Goal: Task Accomplishment & Management: Complete application form

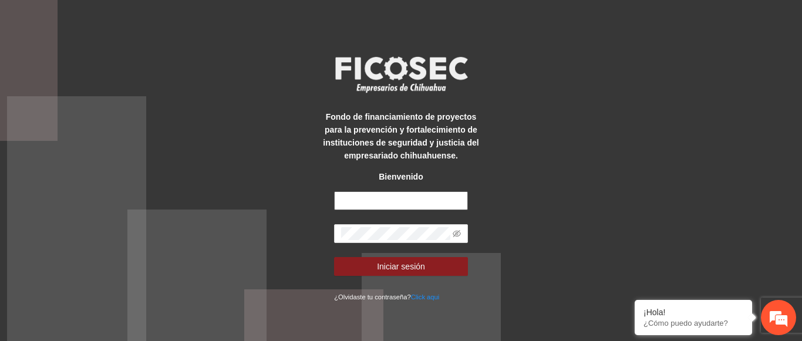
click at [346, 194] on input "text" at bounding box center [401, 200] width 134 height 19
type input "**********"
click at [366, 226] on span at bounding box center [401, 233] width 134 height 19
click at [451, 238] on span at bounding box center [401, 233] width 134 height 19
click at [455, 235] on icon "eye-invisible" at bounding box center [456, 233] width 8 height 7
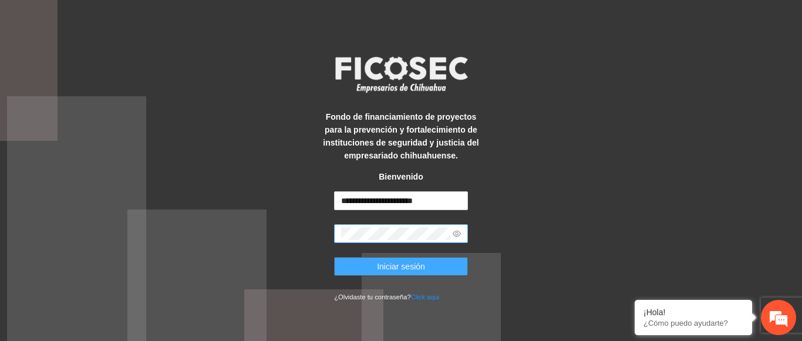
click at [373, 258] on button "Iniciar sesión" at bounding box center [401, 266] width 134 height 19
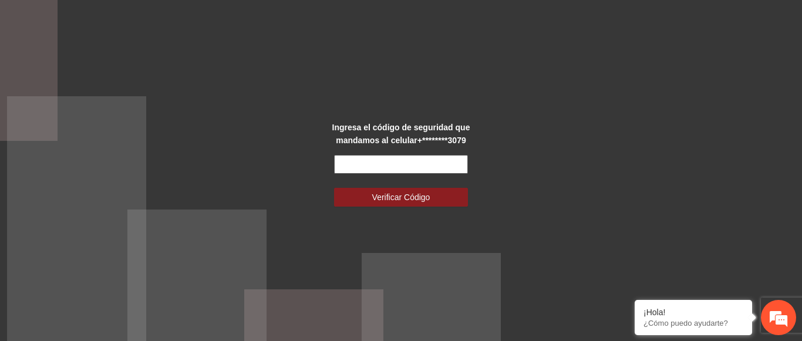
click at [408, 164] on input "text" at bounding box center [401, 164] width 134 height 19
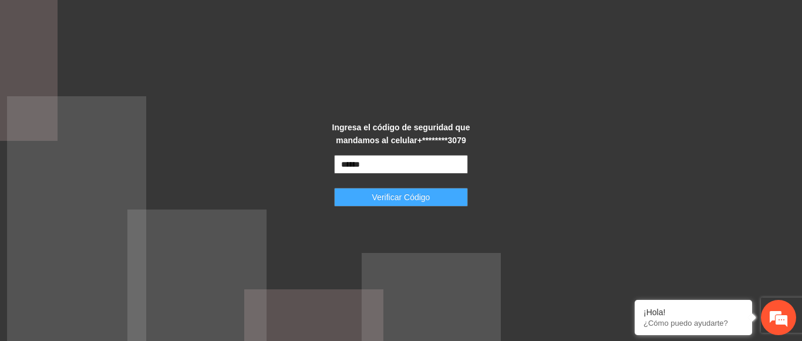
type input "******"
click at [435, 201] on button "Verificar Código" at bounding box center [401, 197] width 134 height 19
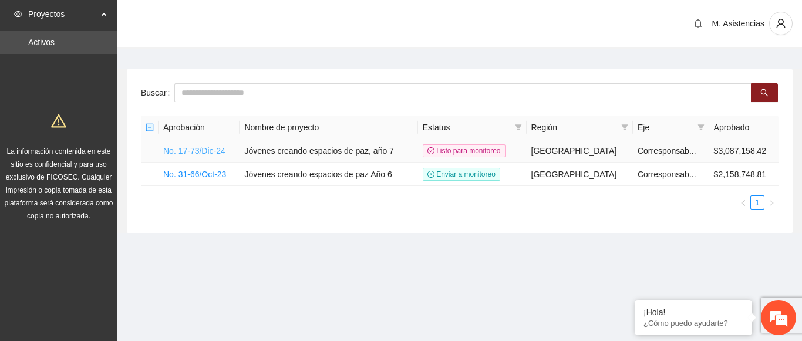
click at [202, 155] on link "No. 17-73/Dic-24" at bounding box center [194, 150] width 62 height 9
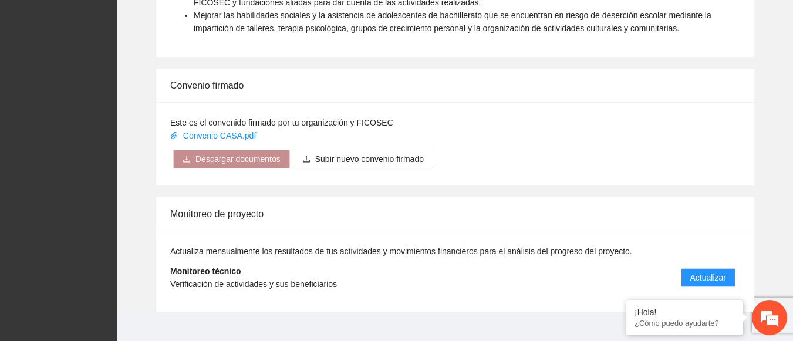
scroll to position [915, 0]
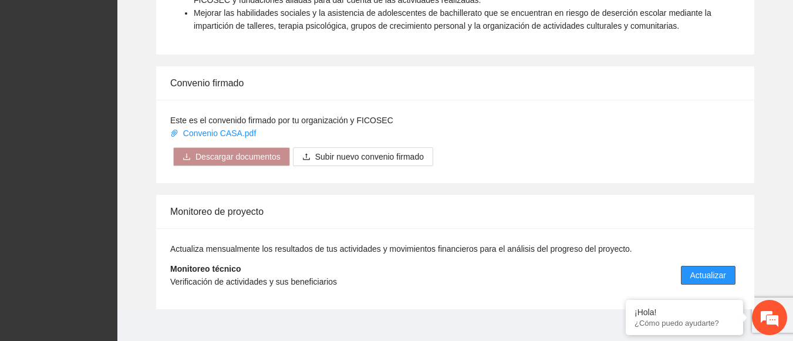
click at [711, 266] on button "Actualizar" at bounding box center [708, 275] width 55 height 19
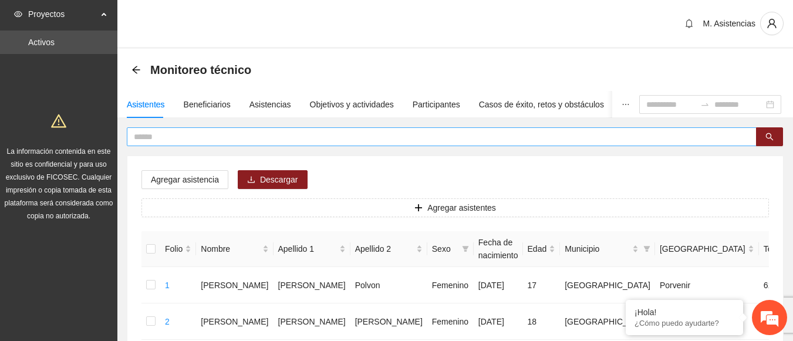
click at [332, 145] on span at bounding box center [442, 136] width 630 height 19
click at [272, 133] on input "text" at bounding box center [437, 136] width 606 height 13
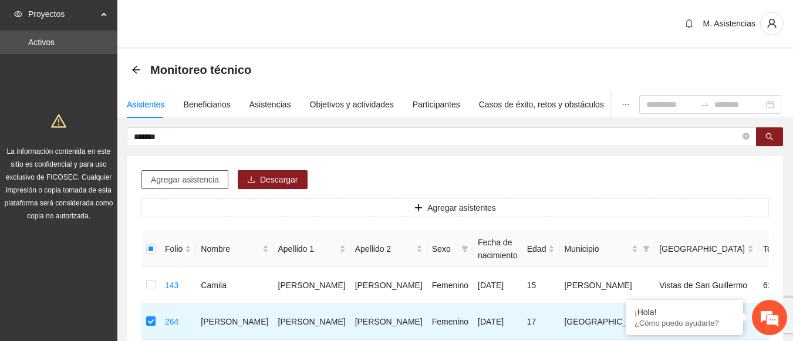
click at [194, 175] on span "Agregar asistencia" at bounding box center [185, 179] width 68 height 13
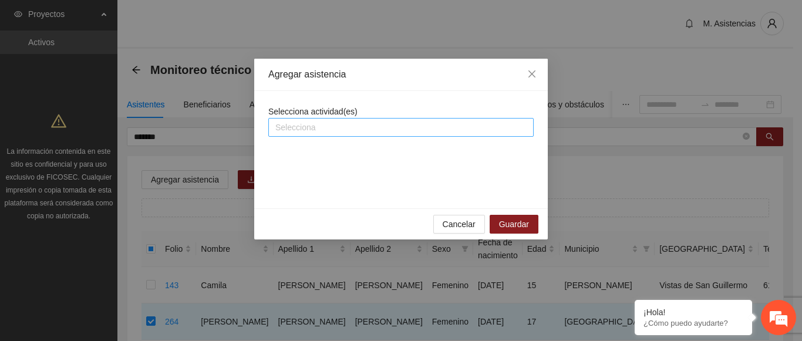
click at [354, 132] on div at bounding box center [400, 127] width 259 height 14
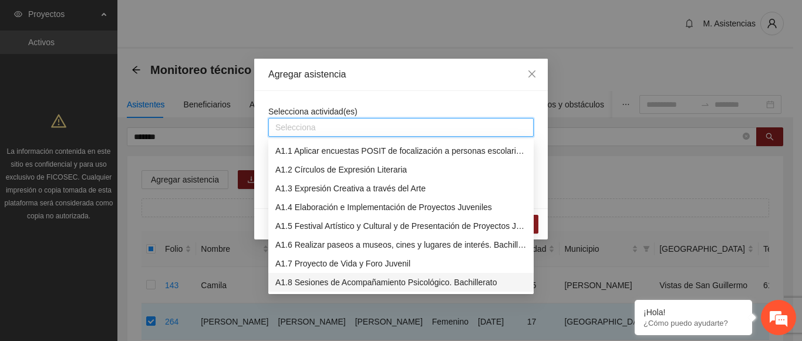
scroll to position [19, 0]
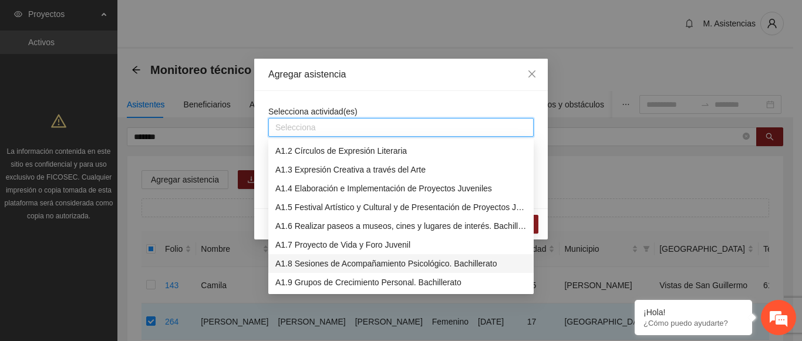
click at [380, 262] on div "A1.8 Sesiones de Acompañamiento Psicológico. Bachillerato" at bounding box center [400, 263] width 251 height 13
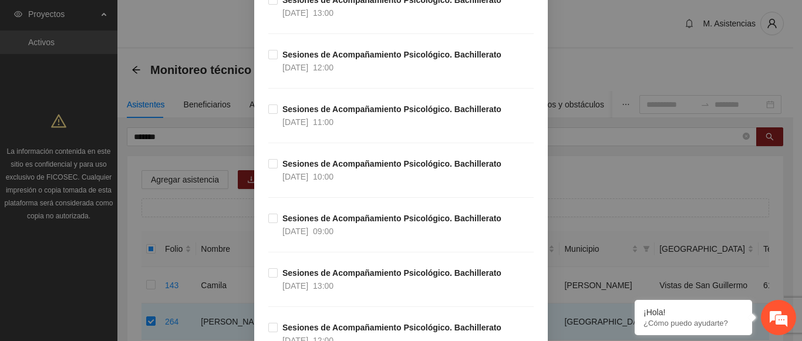
scroll to position [7038, 0]
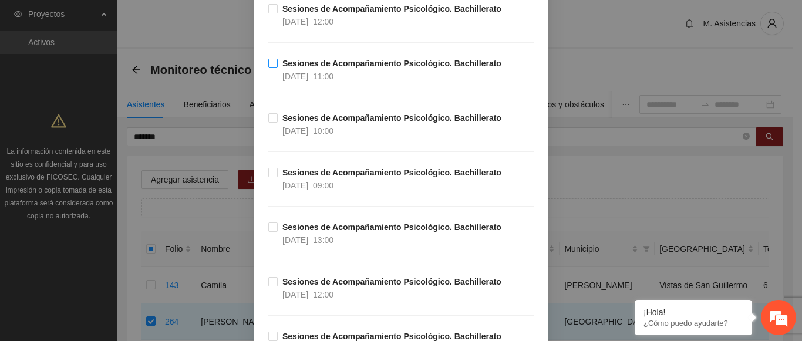
click at [278, 66] on span "Sesiones de Acompañamiento Psicológico. Bachillerato 15/09/2025 11:00" at bounding box center [392, 70] width 228 height 26
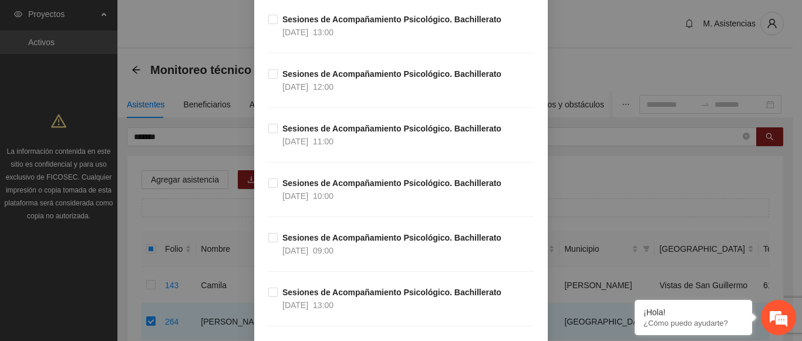
scroll to position [6131, 0]
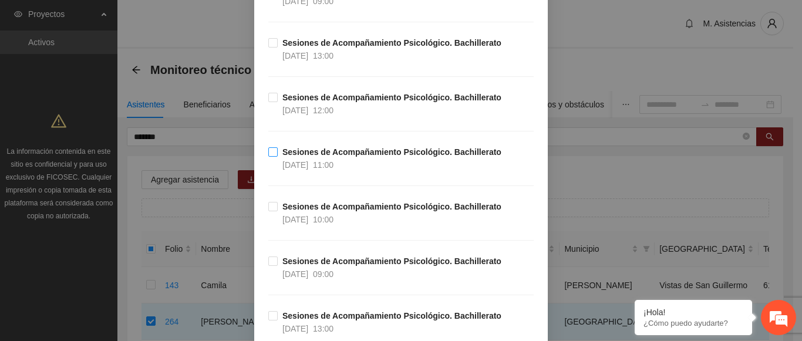
click at [269, 157] on label "Sesiones de Acompañamiento Psicológico. Bachillerato 22/09/2025 11:00" at bounding box center [387, 159] width 238 height 26
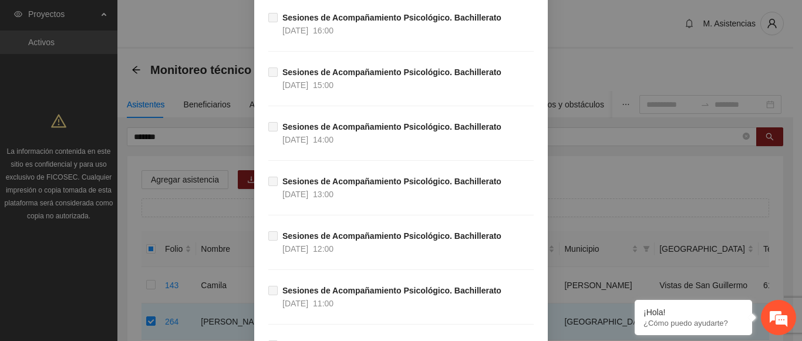
scroll to position [24305, 0]
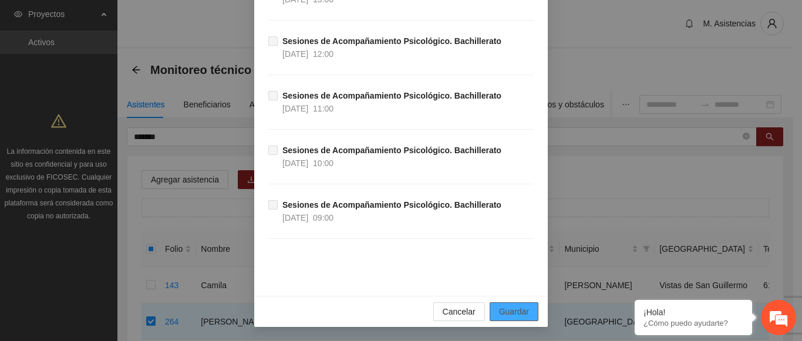
click at [525, 316] on button "Guardar" at bounding box center [513, 311] width 49 height 19
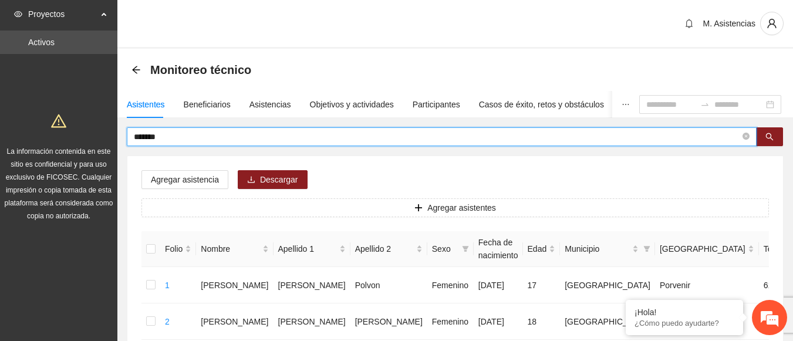
drag, startPoint x: 169, startPoint y: 134, endPoint x: 111, endPoint y: 140, distance: 58.4
type input "*"
type input "******"
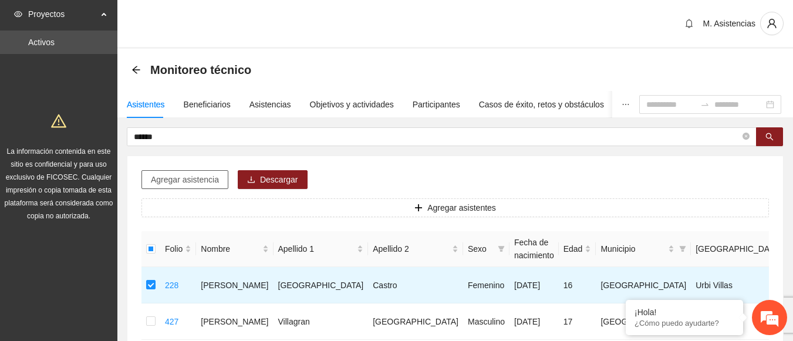
click at [185, 180] on span "Agregar asistencia" at bounding box center [185, 179] width 68 height 13
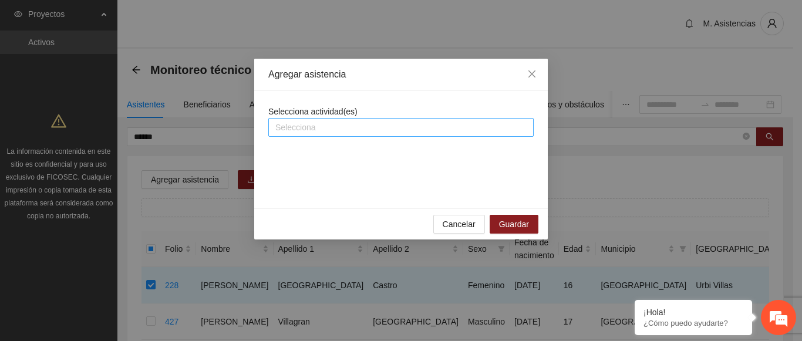
click at [369, 126] on div at bounding box center [400, 127] width 259 height 14
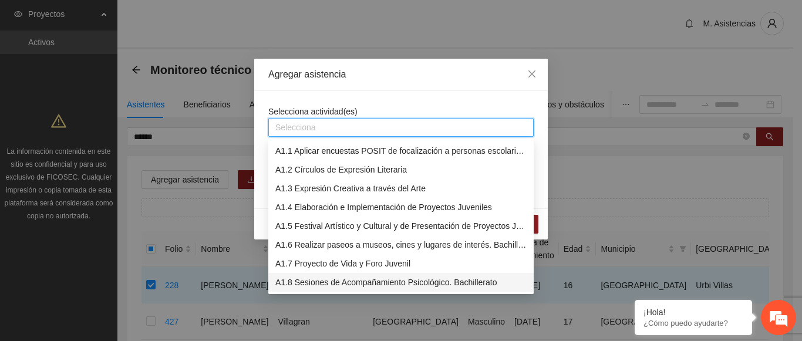
click at [340, 280] on div "A1.8 Sesiones de Acompañamiento Psicológico. Bachillerato" at bounding box center [400, 282] width 251 height 13
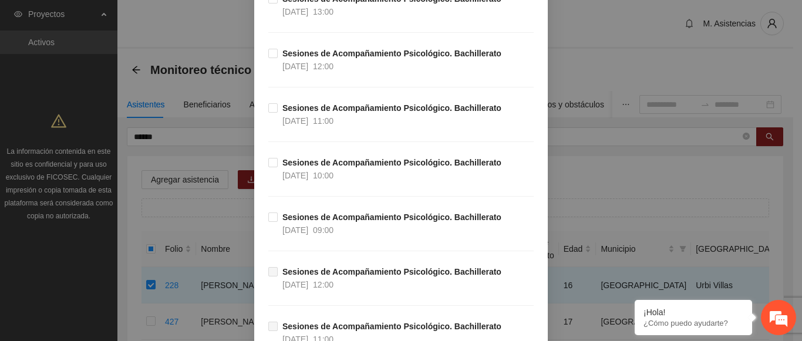
scroll to position [7858, 0]
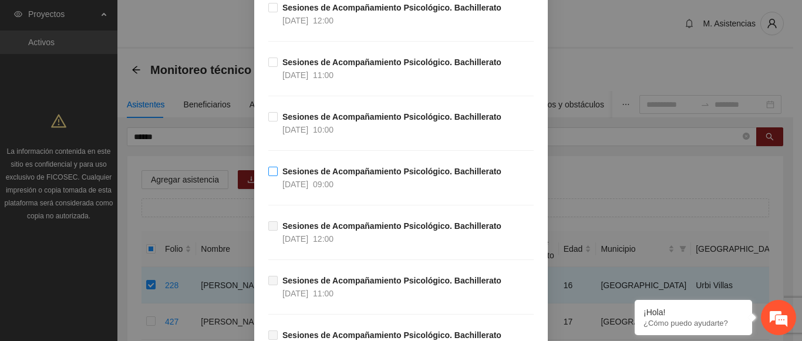
click at [278, 177] on span "Sesiones de Acompañamiento Psicológico. Bachillerato 09/09/2025 09:00" at bounding box center [392, 178] width 228 height 26
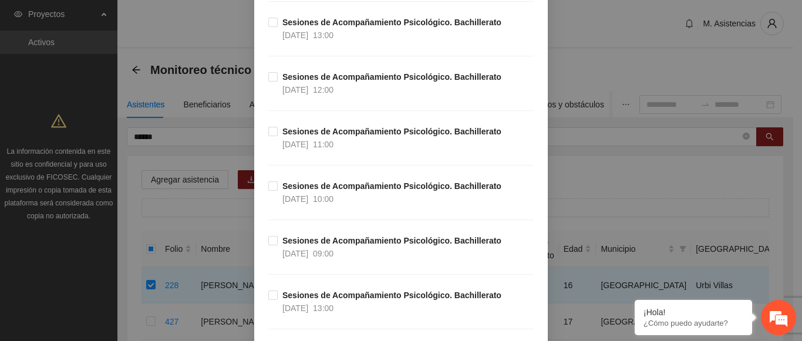
scroll to position [5865, 0]
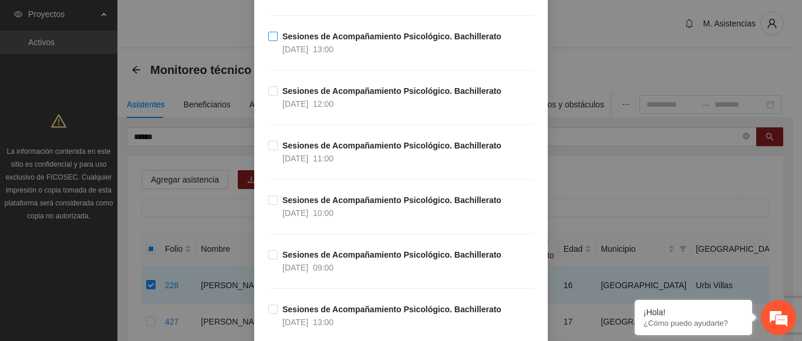
click at [268, 42] on label "Sesiones de Acompañamiento Psicológico. Bachillerato 23/09/2025 13:00" at bounding box center [387, 43] width 238 height 26
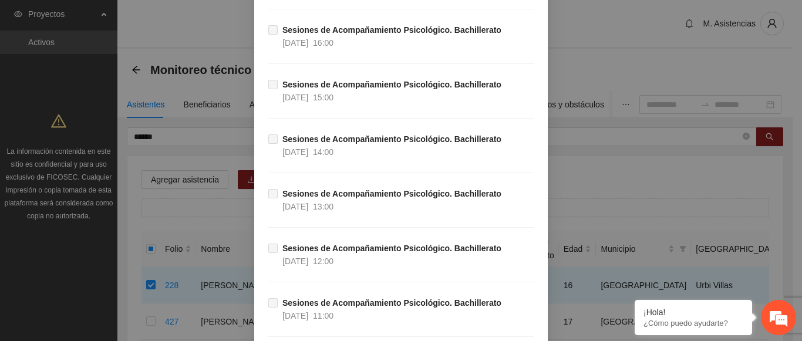
scroll to position [24305, 0]
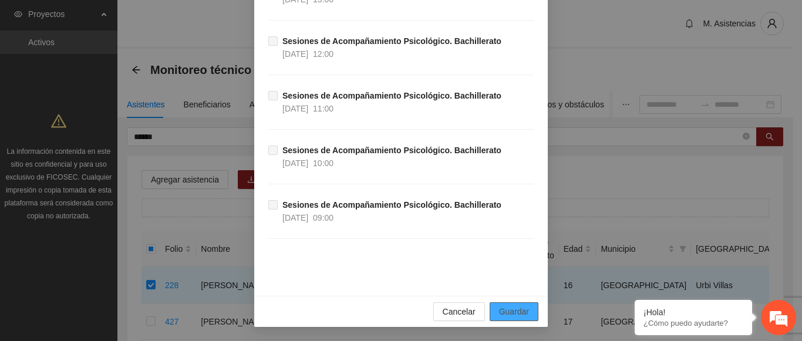
click at [499, 314] on span "Guardar" at bounding box center [514, 311] width 30 height 13
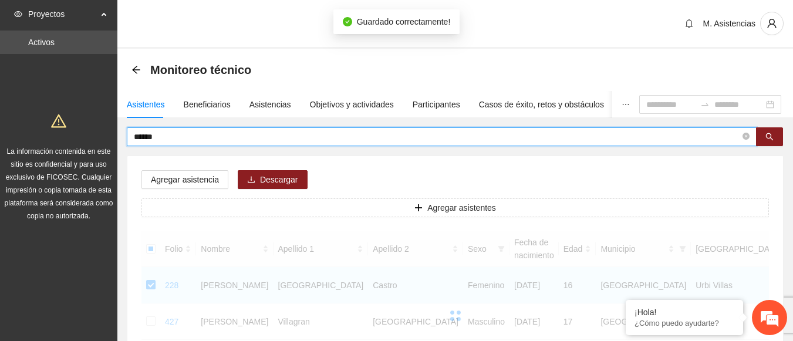
click at [167, 139] on input "******" at bounding box center [437, 136] width 606 height 13
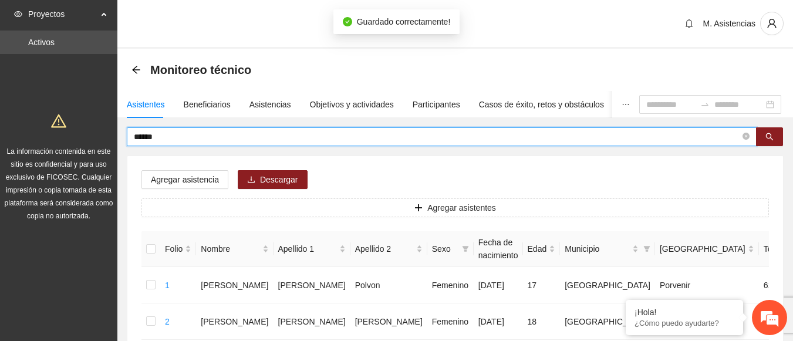
drag, startPoint x: 163, startPoint y: 136, endPoint x: 131, endPoint y: 137, distance: 32.3
click at [131, 137] on span "******" at bounding box center [442, 136] width 630 height 19
type input "******"
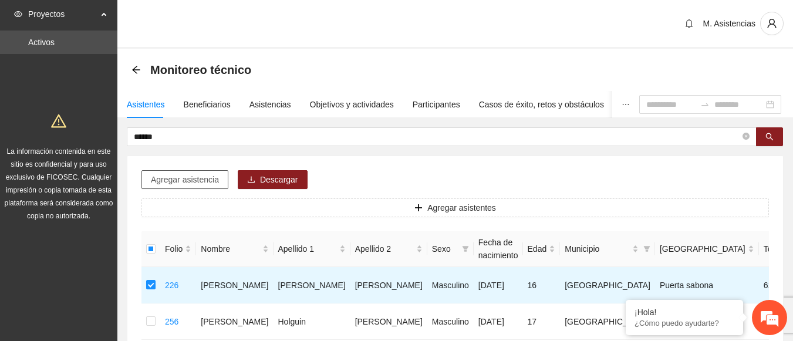
click at [181, 185] on span "Agregar asistencia" at bounding box center [185, 179] width 68 height 13
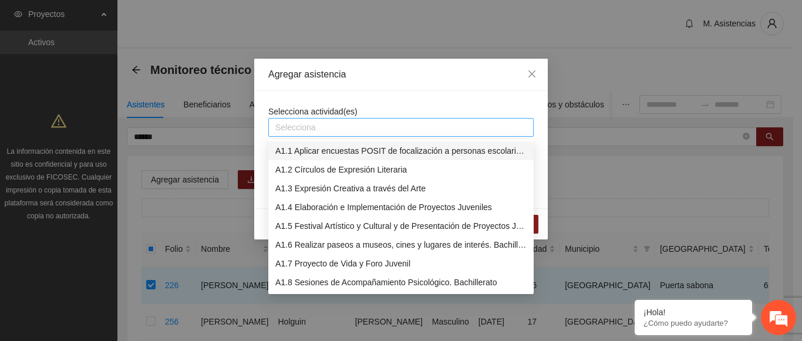
click at [328, 130] on div at bounding box center [400, 127] width 259 height 14
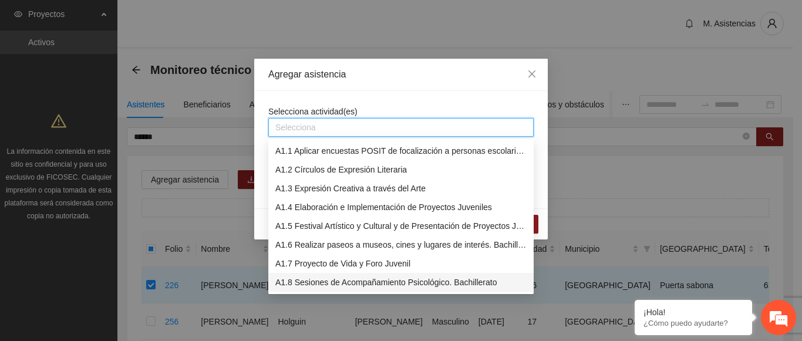
click at [320, 287] on div "A1.8 Sesiones de Acompañamiento Psicológico. Bachillerato" at bounding box center [400, 282] width 251 height 13
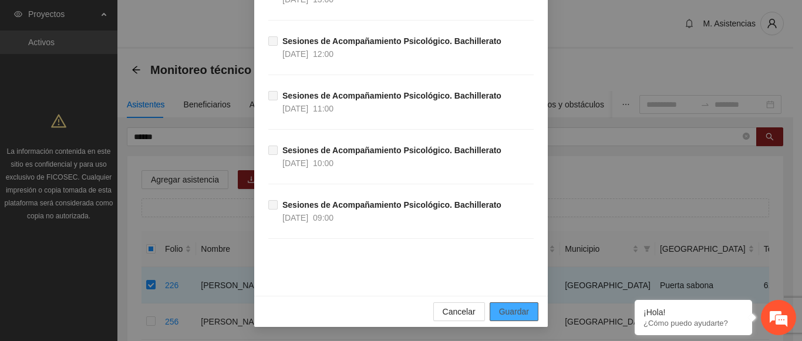
click at [510, 311] on span "Guardar" at bounding box center [514, 311] width 30 height 13
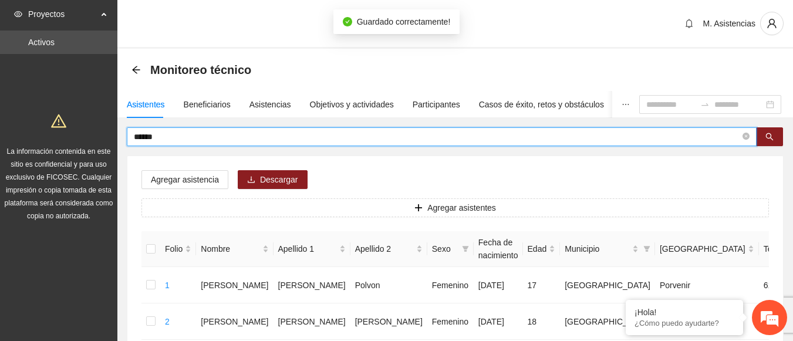
drag, startPoint x: 170, startPoint y: 140, endPoint x: 81, endPoint y: 142, distance: 88.6
click at [285, 134] on input "text" at bounding box center [437, 136] width 606 height 13
type input "*"
type input "**********"
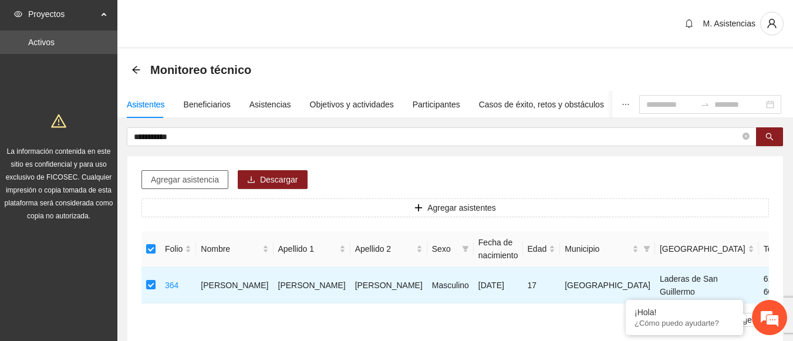
click at [198, 183] on span "Agregar asistencia" at bounding box center [185, 179] width 68 height 13
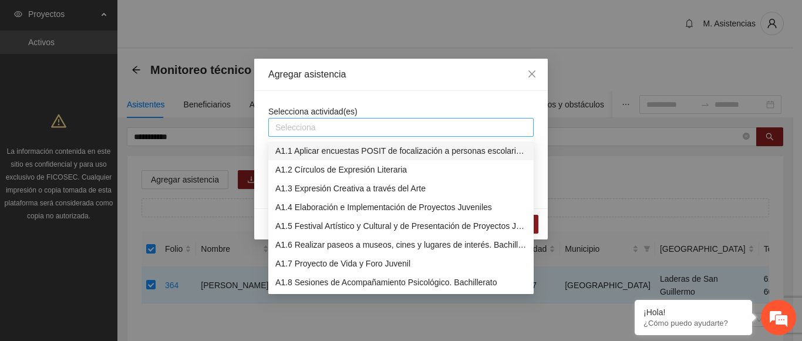
click at [403, 124] on div at bounding box center [400, 127] width 259 height 14
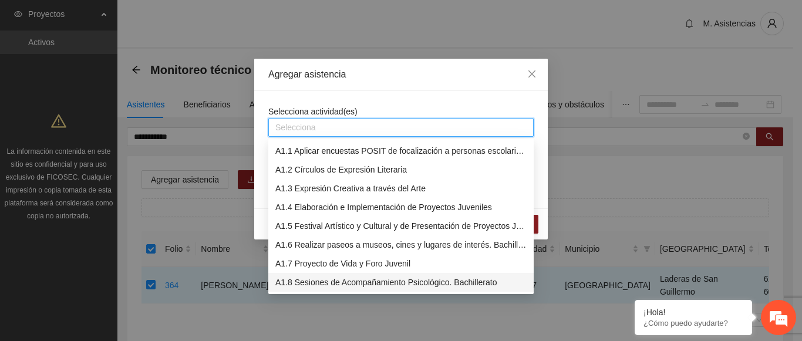
click at [377, 280] on div "A1.8 Sesiones de Acompañamiento Psicológico. Bachillerato" at bounding box center [400, 282] width 251 height 13
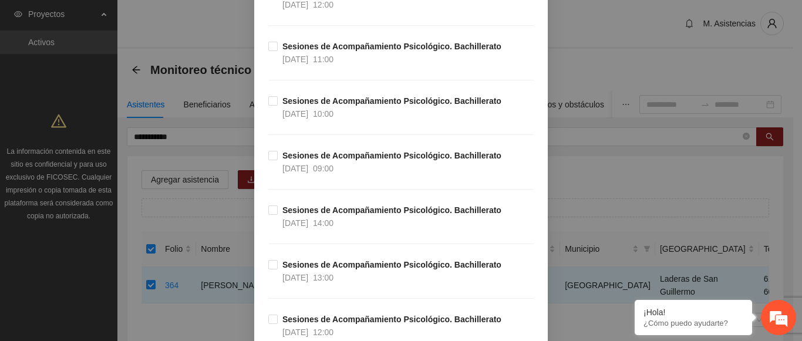
scroll to position [7374, 0]
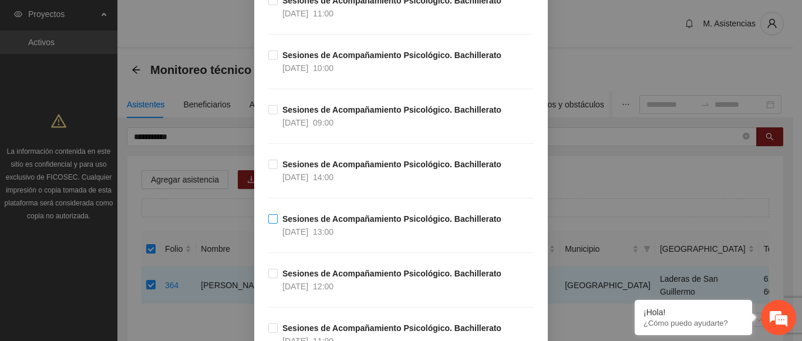
click at [268, 225] on label "Sesiones de Acompañamiento Psicológico. Bachillerato 10/09/2025 13:00" at bounding box center [387, 225] width 238 height 26
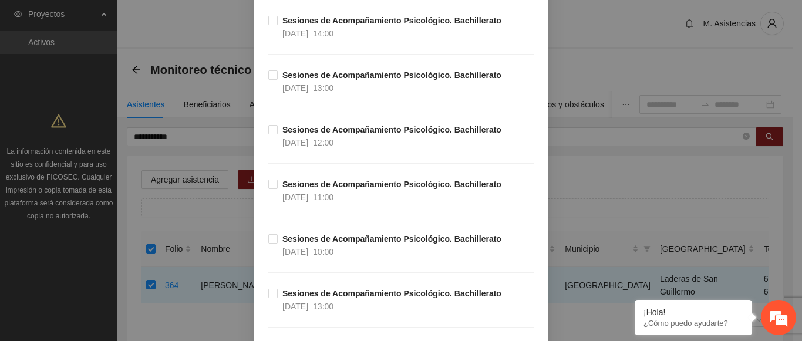
scroll to position [5606, 0]
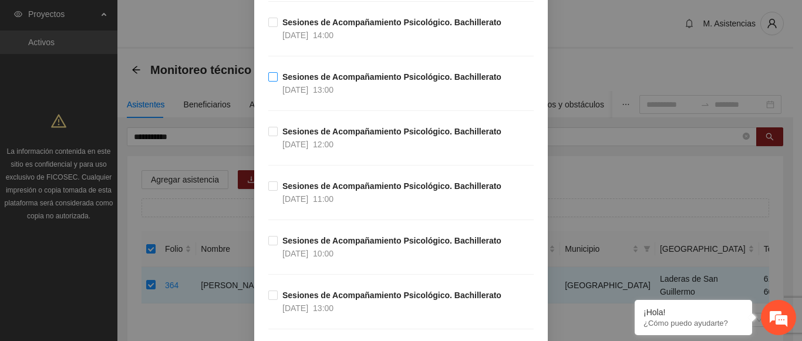
click at [278, 76] on span "Sesiones de Acompañamiento Psicológico. Bachillerato 24/09/2025 13:00" at bounding box center [392, 83] width 228 height 26
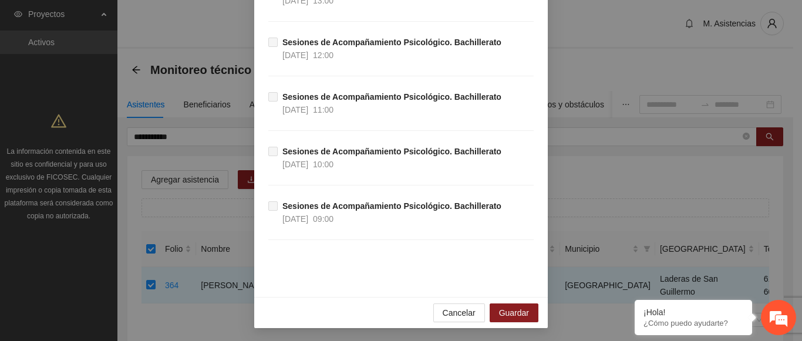
scroll to position [24305, 0]
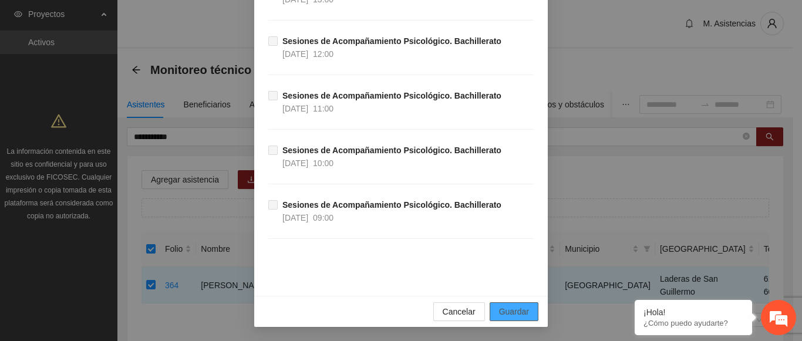
click at [527, 315] on button "Guardar" at bounding box center [513, 311] width 49 height 19
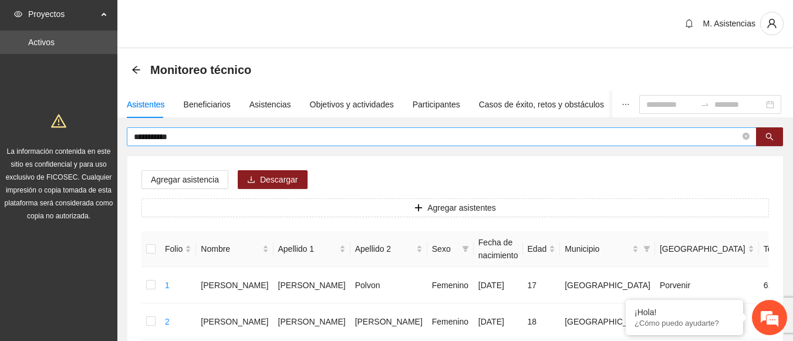
click at [178, 130] on span "**********" at bounding box center [442, 136] width 630 height 19
drag, startPoint x: 177, startPoint y: 134, endPoint x: 70, endPoint y: 120, distance: 108.4
type input "*"
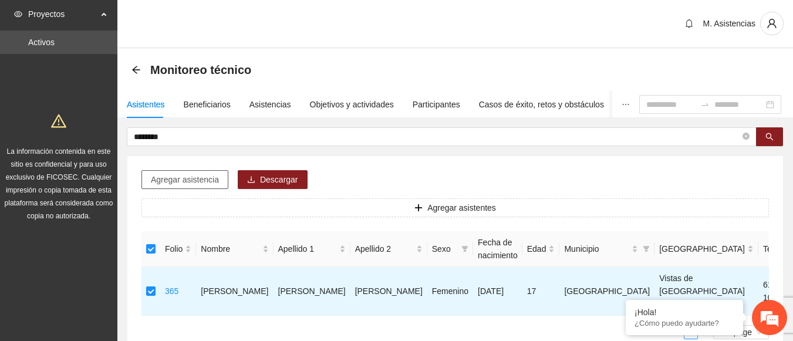
click at [187, 179] on span "Agregar asistencia" at bounding box center [185, 179] width 68 height 13
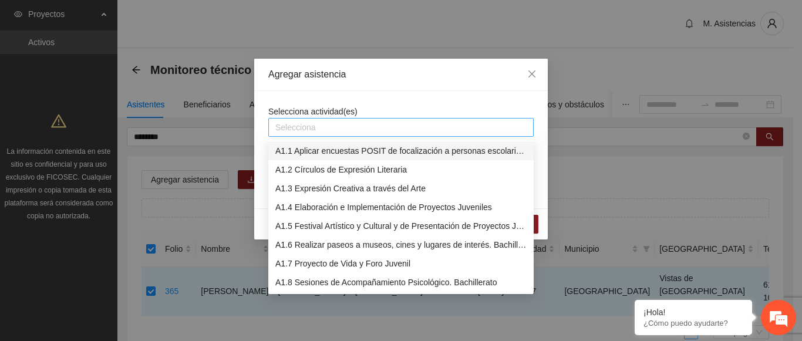
click at [340, 129] on div at bounding box center [400, 127] width 259 height 14
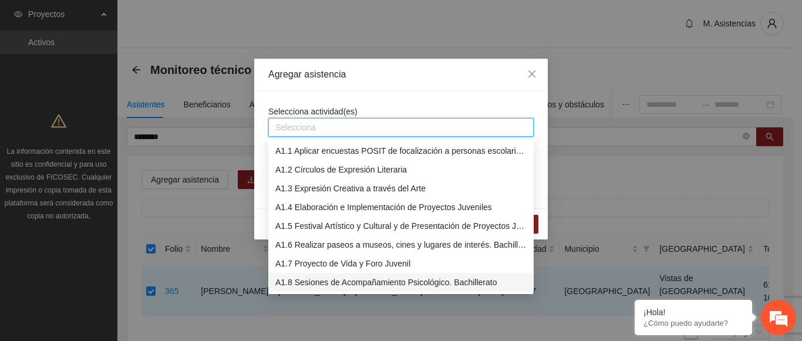
click at [387, 280] on div "A1.8 Sesiones de Acompañamiento Psicológico. Bachillerato" at bounding box center [400, 282] width 251 height 13
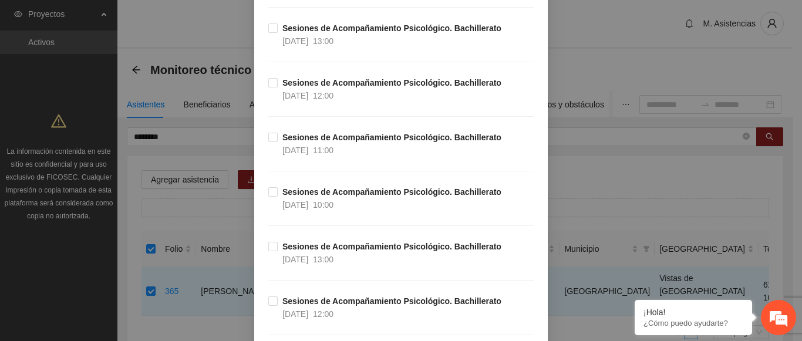
scroll to position [5654, 0]
click at [270, 92] on label "Sesiones de Acompañamiento Psicológico. Bachillerato 24/09/2025 12:00" at bounding box center [387, 90] width 238 height 26
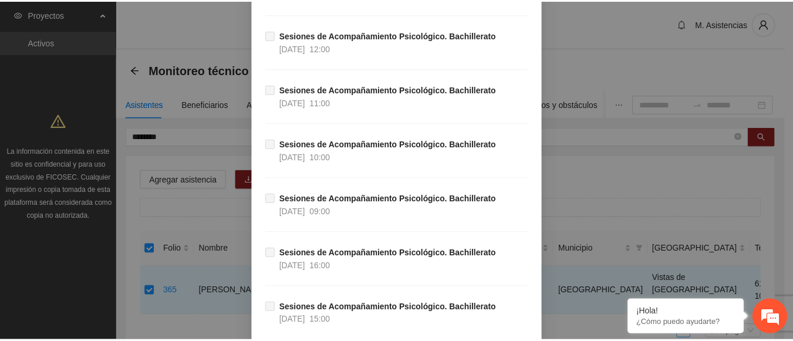
scroll to position [24305, 0]
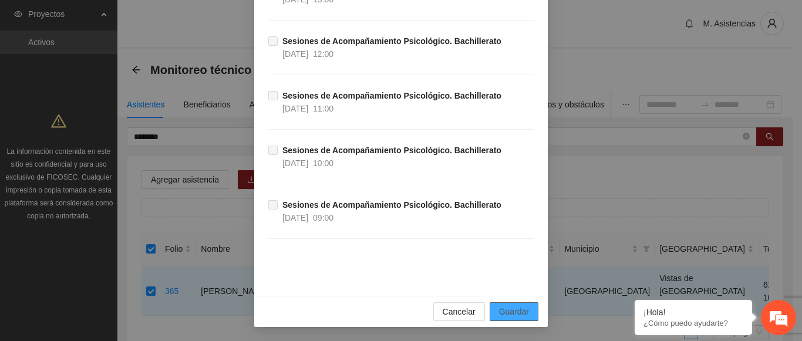
click at [501, 302] on button "Guardar" at bounding box center [513, 311] width 49 height 19
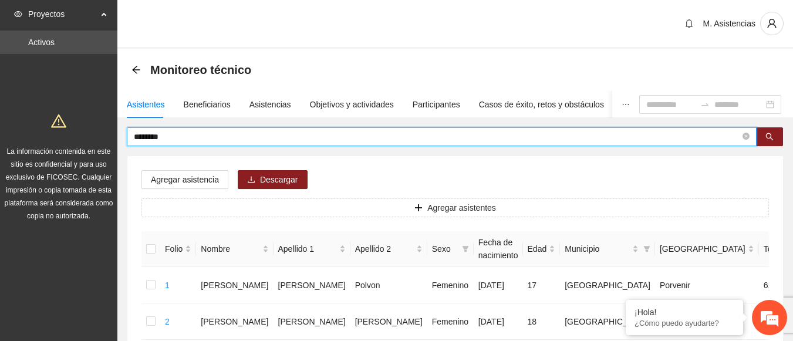
drag, startPoint x: 178, startPoint y: 137, endPoint x: 111, endPoint y: 135, distance: 66.9
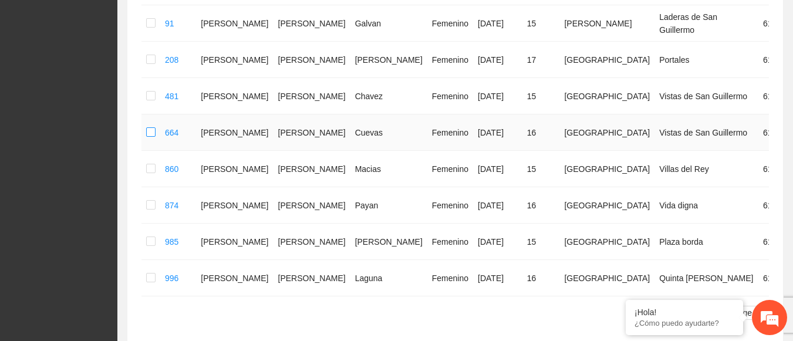
click at [150, 139] on label at bounding box center [150, 132] width 9 height 13
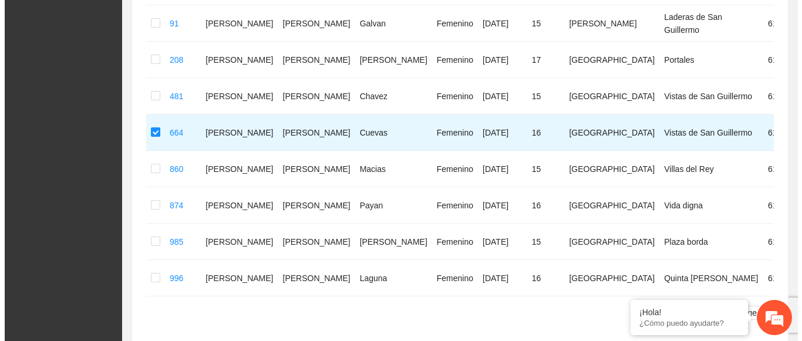
scroll to position [0, 0]
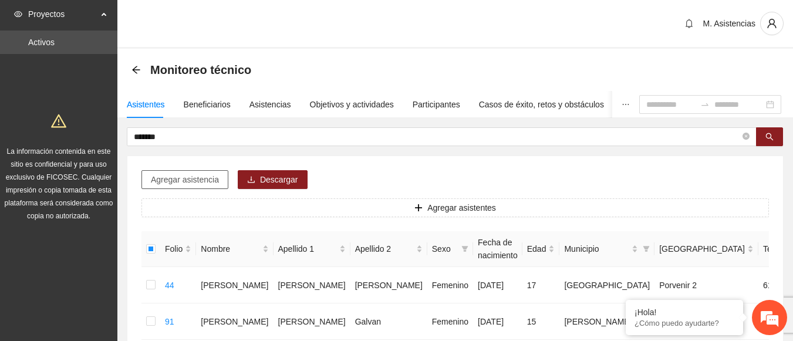
click at [195, 181] on span "Agregar asistencia" at bounding box center [185, 179] width 68 height 13
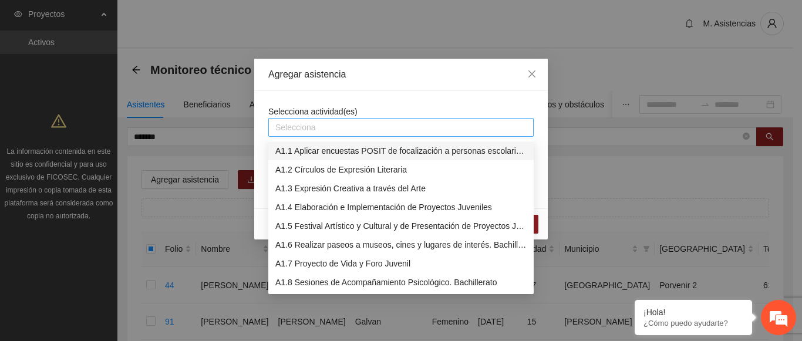
click at [327, 129] on div at bounding box center [400, 127] width 259 height 14
click at [348, 281] on div "A1.8 Sesiones de Acompañamiento Psicológico. Bachillerato" at bounding box center [400, 282] width 251 height 13
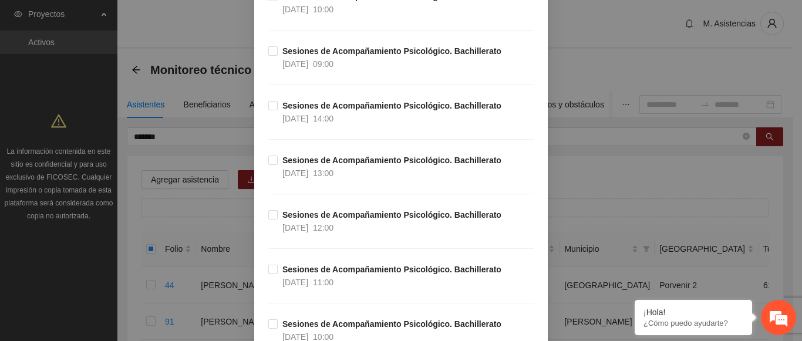
scroll to position [6638, 0]
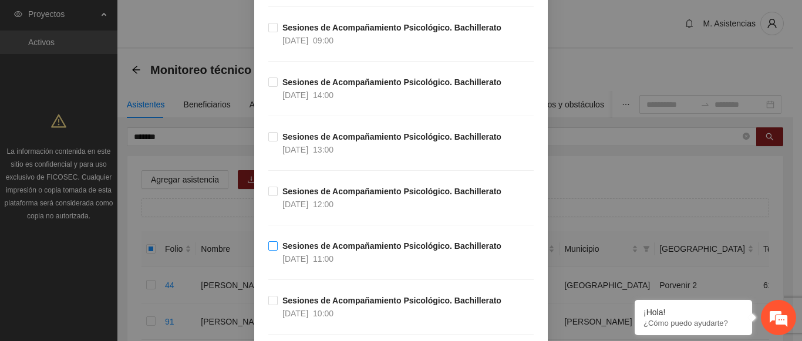
click at [270, 252] on label "Sesiones de Acompañamiento Psicológico. Bachillerato 17/09/2025 11:00" at bounding box center [387, 252] width 238 height 26
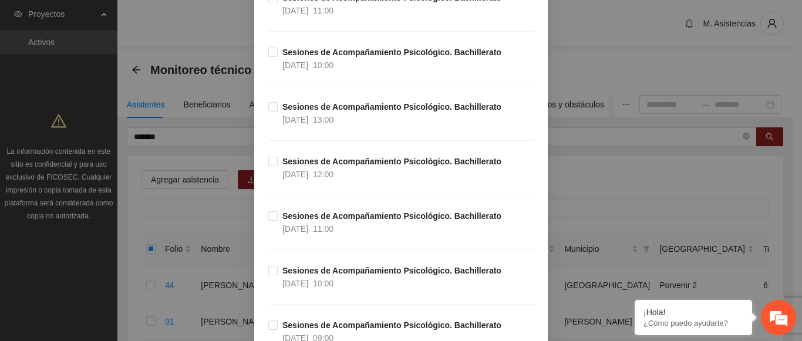
scroll to position [5699, 0]
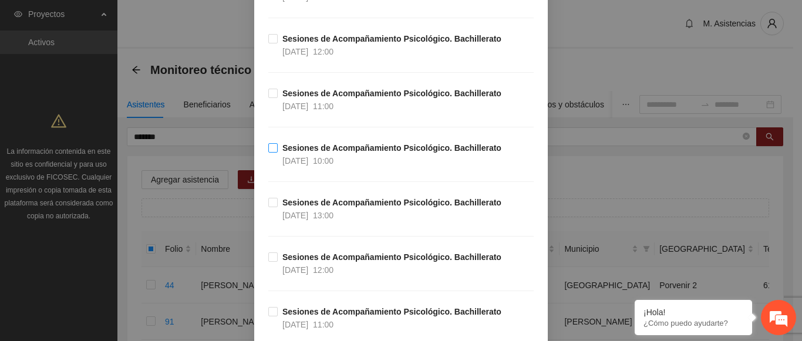
click at [278, 144] on span "Sesiones de Acompañamiento Psicológico. Bachillerato 24/09/2025 10:00" at bounding box center [392, 154] width 228 height 26
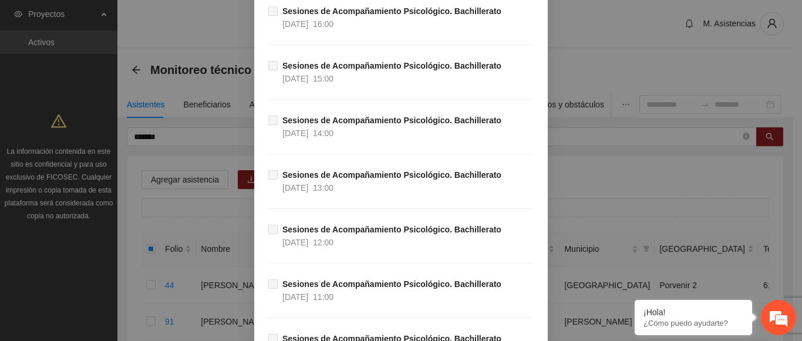
scroll to position [24305, 0]
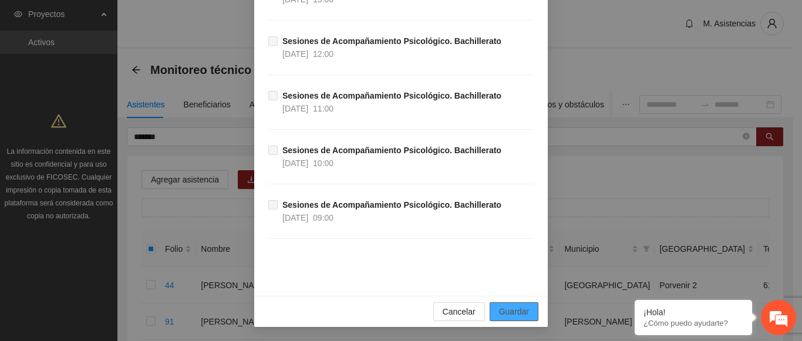
click at [509, 317] on span "Guardar" at bounding box center [514, 311] width 30 height 13
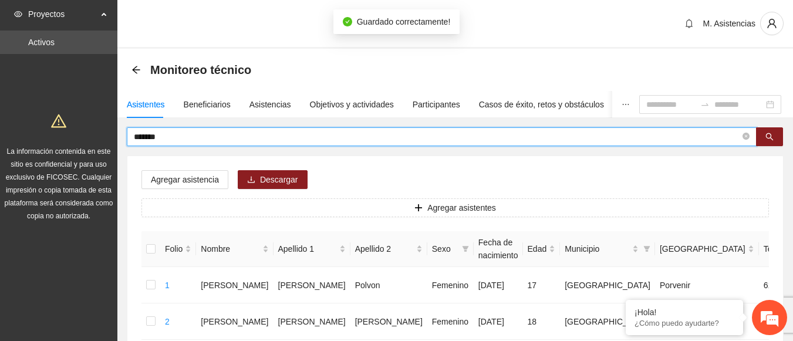
click at [218, 132] on input "******" at bounding box center [437, 136] width 606 height 13
type input "*"
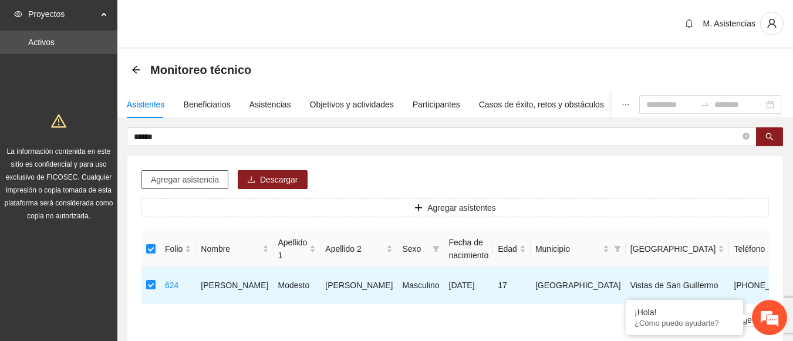
click at [210, 171] on button "Agregar asistencia" at bounding box center [184, 179] width 87 height 19
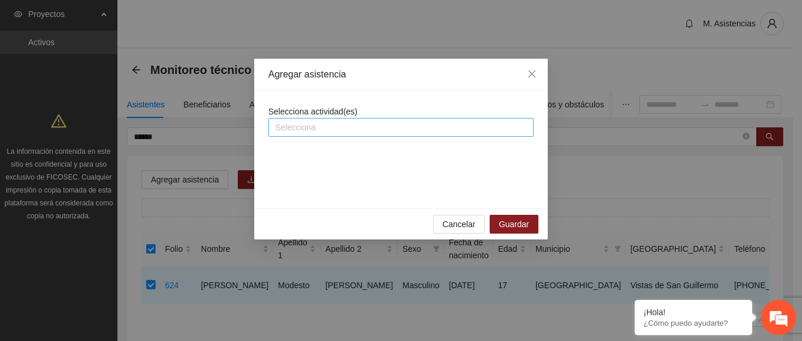
click at [353, 129] on div at bounding box center [400, 127] width 259 height 14
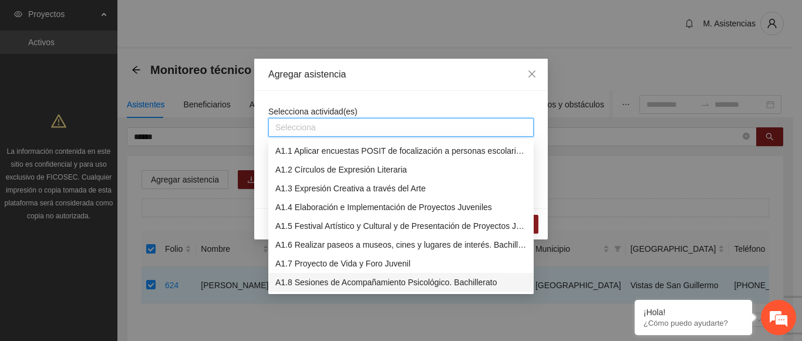
click at [313, 280] on div "A1.8 Sesiones de Acompañamiento Psicológico. Bachillerato" at bounding box center [400, 282] width 251 height 13
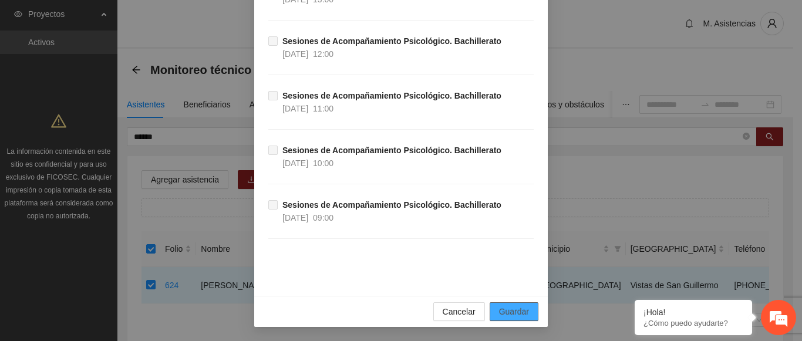
click at [499, 310] on span "Guardar" at bounding box center [514, 311] width 30 height 13
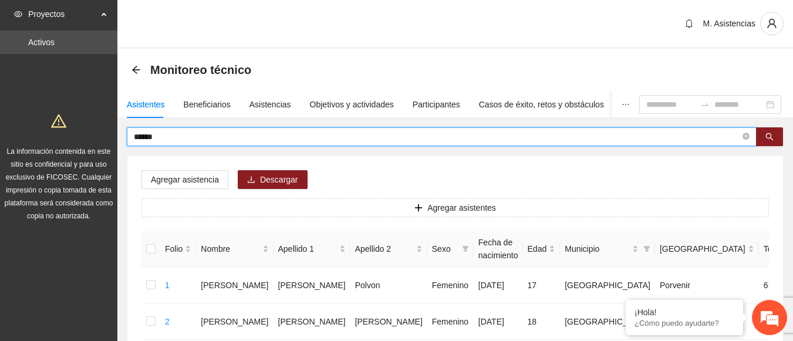
click at [181, 134] on input "******" at bounding box center [437, 136] width 606 height 13
type input "*"
type input "*******"
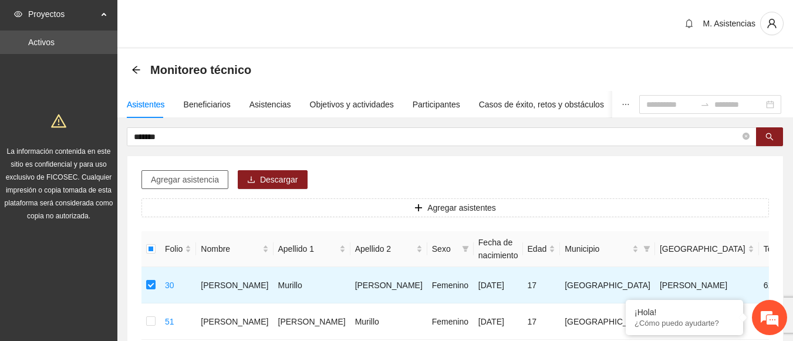
click at [192, 177] on span "Agregar asistencia" at bounding box center [185, 179] width 68 height 13
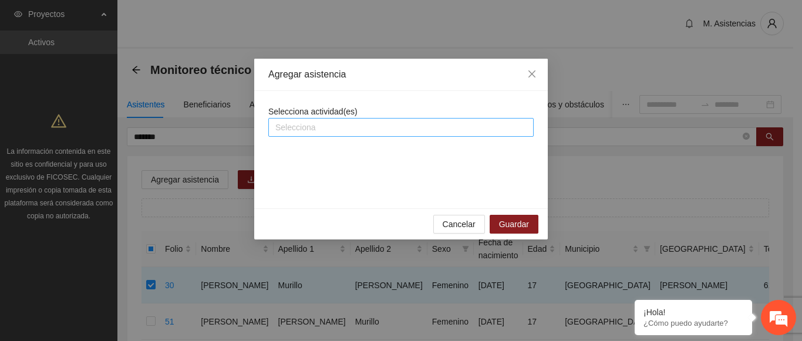
click at [352, 121] on div at bounding box center [400, 127] width 259 height 14
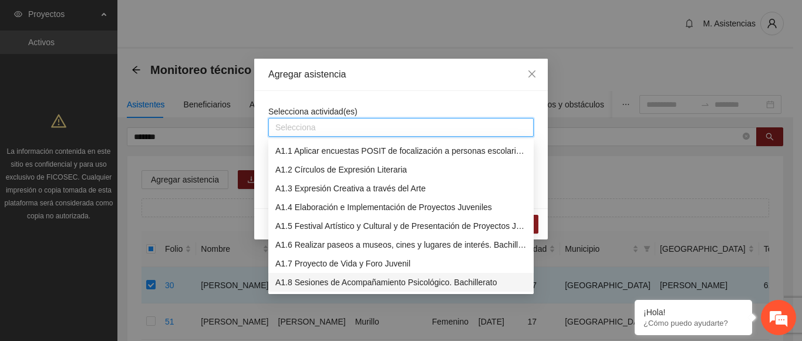
click at [349, 287] on div "A1.8 Sesiones de Acompañamiento Psicológico. Bachillerato" at bounding box center [400, 282] width 251 height 13
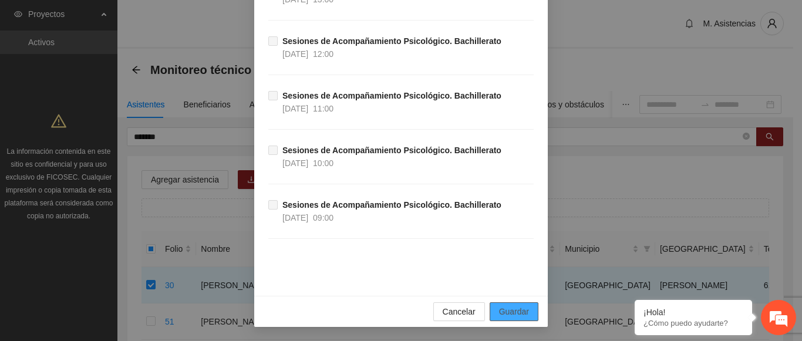
click at [523, 312] on span "Guardar" at bounding box center [514, 311] width 30 height 13
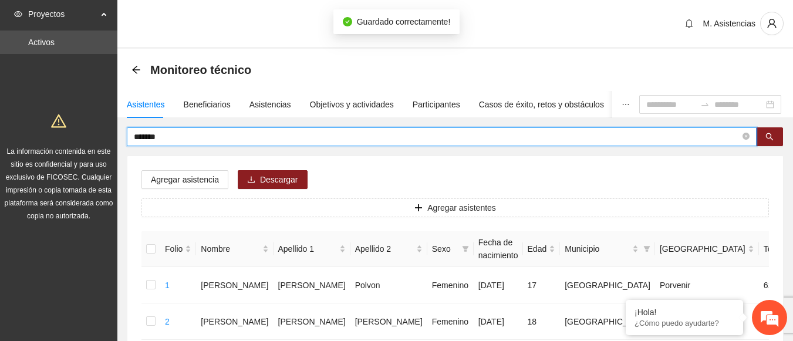
drag, startPoint x: 187, startPoint y: 136, endPoint x: 87, endPoint y: 124, distance: 99.9
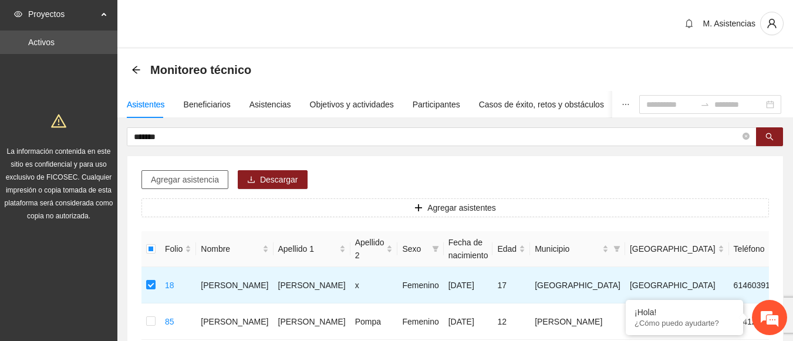
click at [183, 178] on span "Agregar asistencia" at bounding box center [185, 179] width 68 height 13
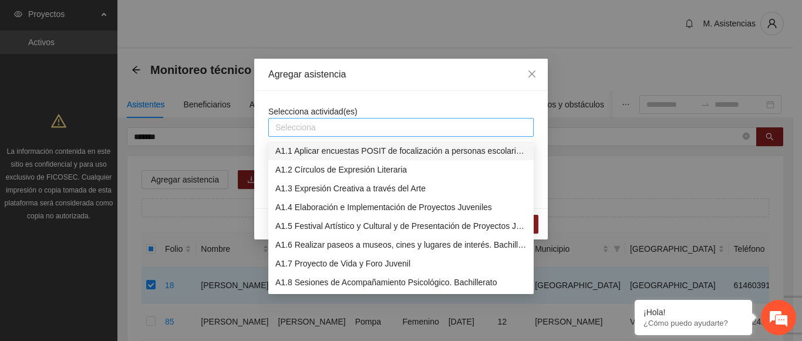
click at [347, 136] on div "Selecciona" at bounding box center [400, 127] width 265 height 19
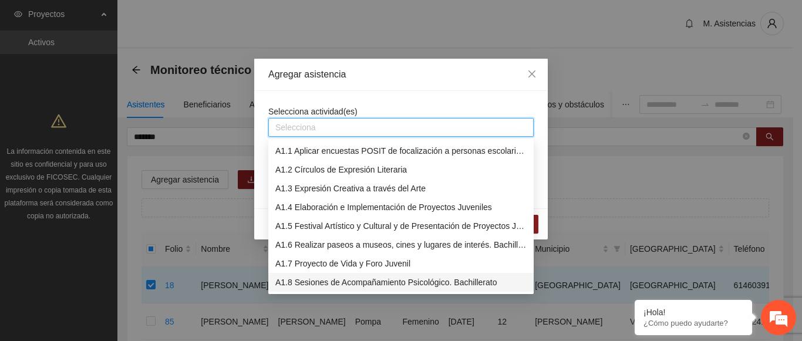
click at [361, 275] on div "A1.8 Sesiones de Acompañamiento Psicológico. Bachillerato" at bounding box center [400, 282] width 265 height 19
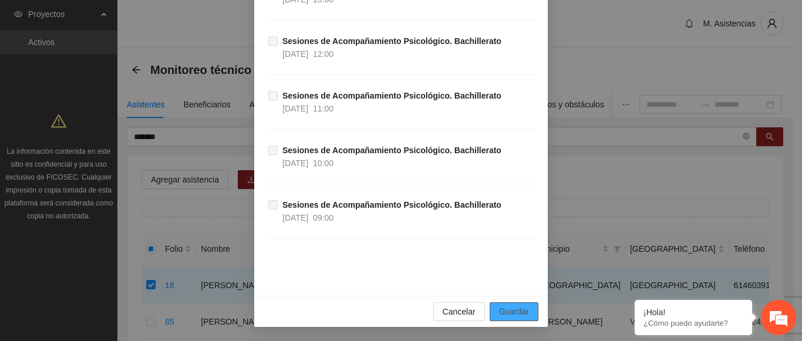
click at [516, 313] on span "Guardar" at bounding box center [514, 311] width 30 height 13
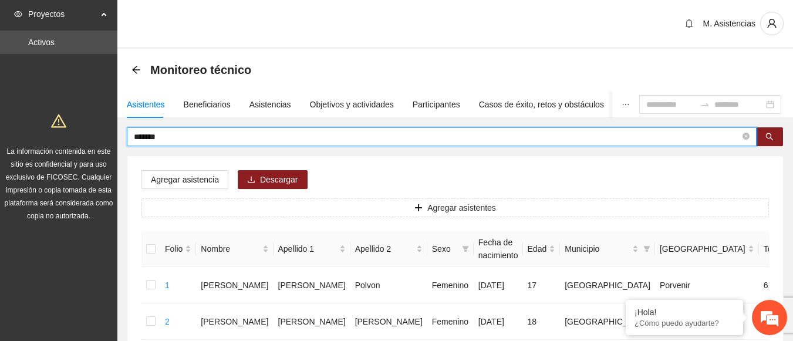
drag, startPoint x: 167, startPoint y: 134, endPoint x: 110, endPoint y: 146, distance: 58.6
type input "*"
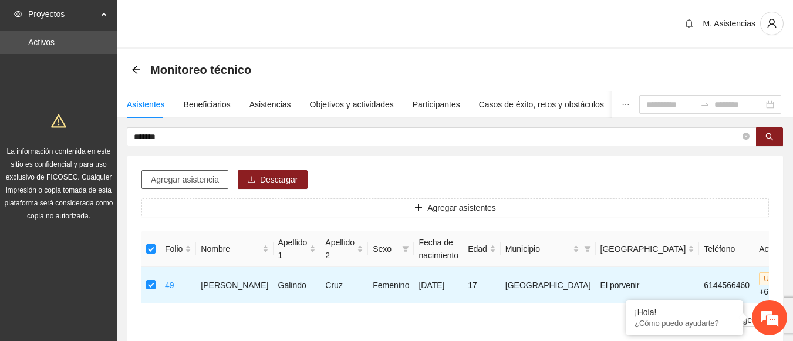
click at [185, 185] on span "Agregar asistencia" at bounding box center [185, 179] width 68 height 13
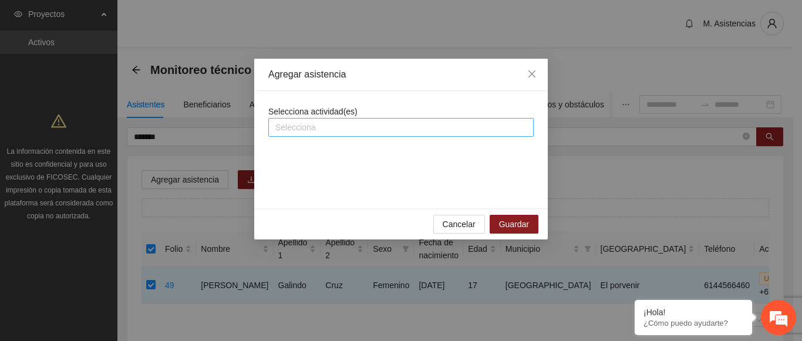
click at [408, 127] on div at bounding box center [400, 127] width 259 height 14
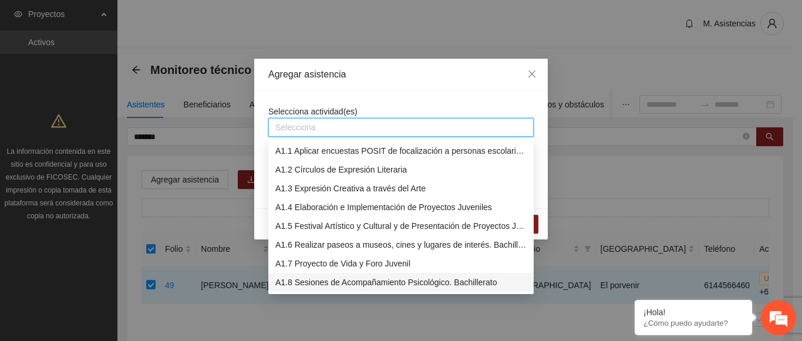
click at [430, 279] on div "A1.8 Sesiones de Acompañamiento Psicológico. Bachillerato" at bounding box center [400, 282] width 251 height 13
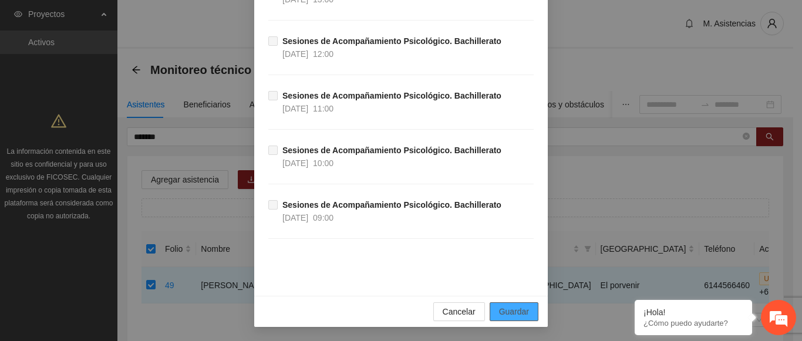
click at [513, 312] on span "Guardar" at bounding box center [514, 311] width 30 height 13
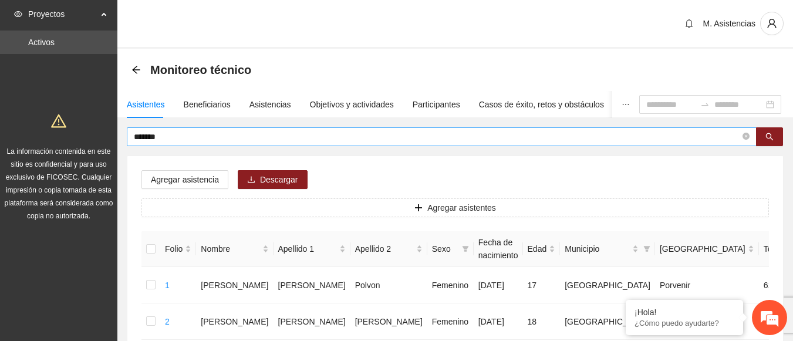
click at [212, 142] on input "*******" at bounding box center [437, 136] width 606 height 13
type input "*"
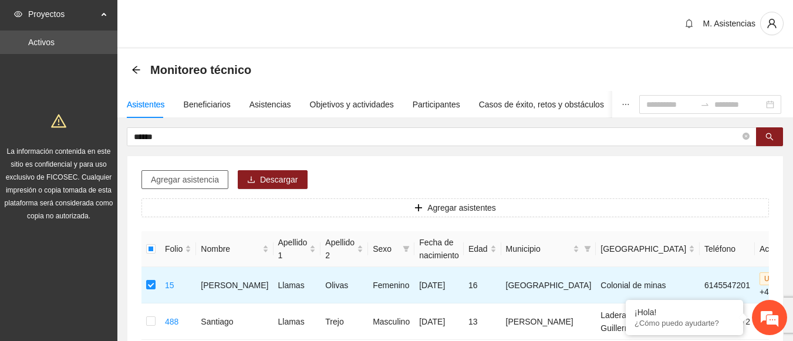
click at [167, 182] on span "Agregar asistencia" at bounding box center [185, 179] width 68 height 13
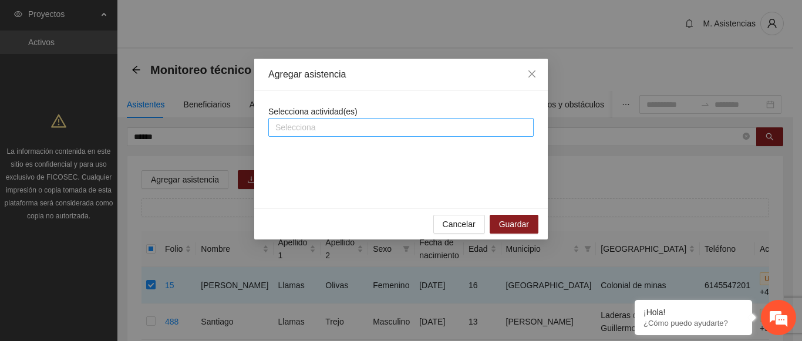
click at [354, 133] on div at bounding box center [400, 127] width 259 height 14
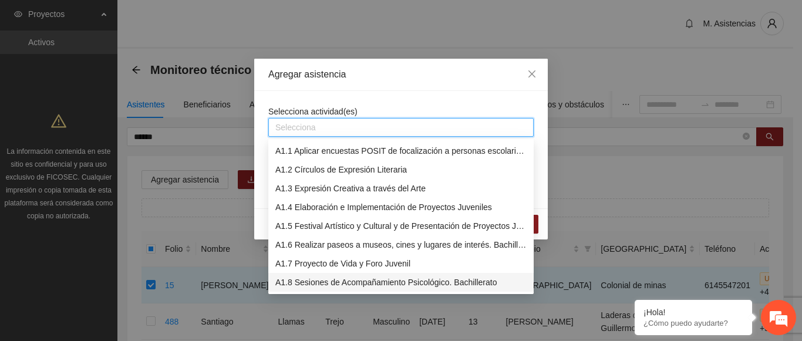
click at [354, 282] on div "A1.8 Sesiones de Acompañamiento Psicológico. Bachillerato" at bounding box center [400, 282] width 251 height 13
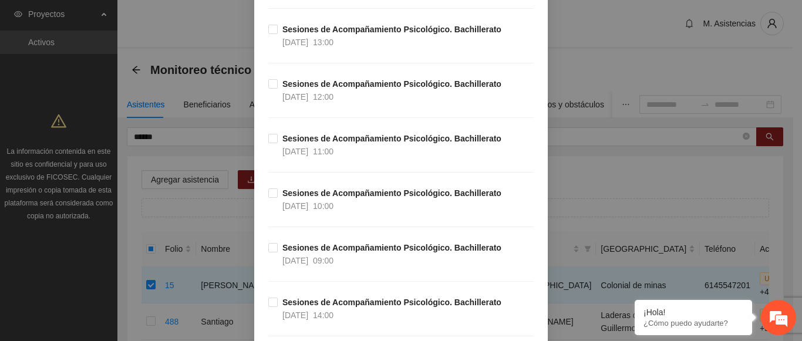
scroll to position [6417, 0]
click at [272, 146] on label "Sesiones de Acompañamiento Psicológico. Bachillerato 18/09/2025 11:00" at bounding box center [387, 146] width 238 height 26
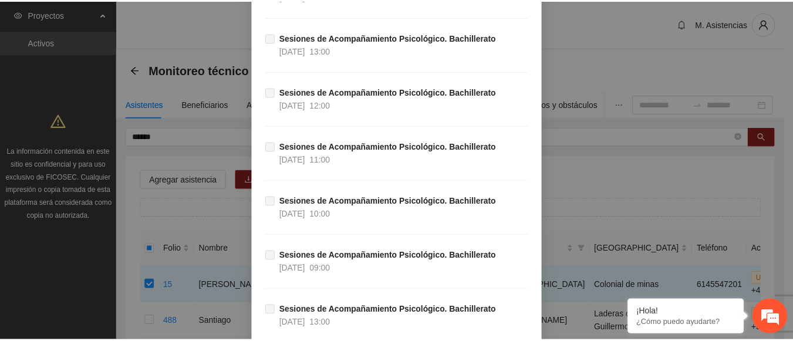
scroll to position [24305, 0]
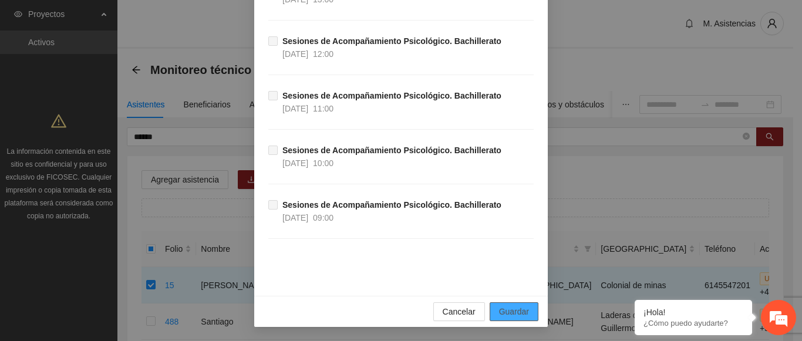
click at [513, 316] on span "Guardar" at bounding box center [514, 311] width 30 height 13
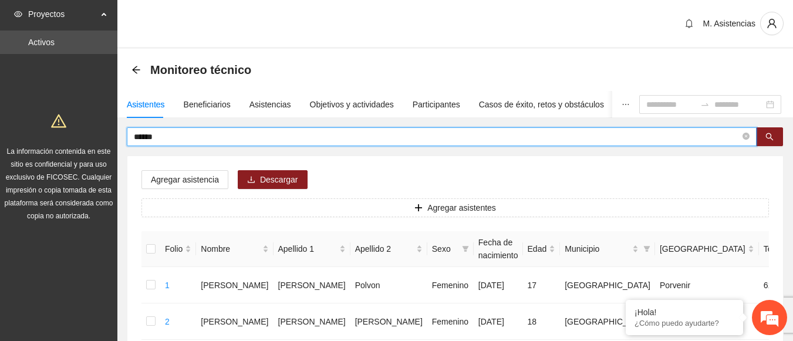
drag, startPoint x: 171, startPoint y: 136, endPoint x: 103, endPoint y: 131, distance: 68.2
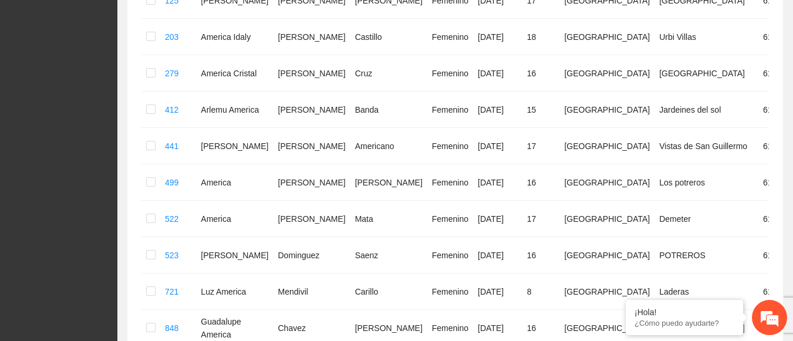
scroll to position [322, 0]
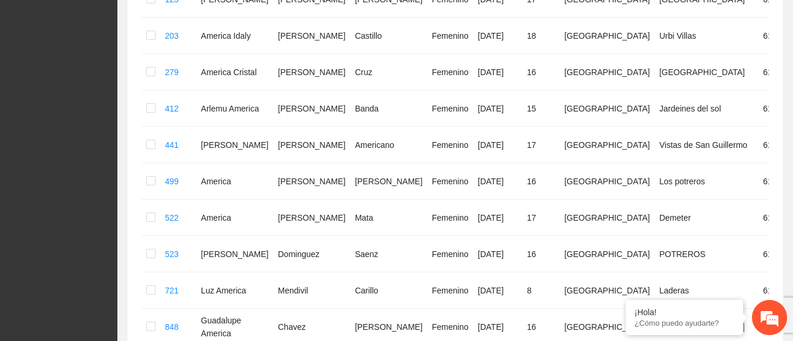
click at [791, 234] on div "******* Agregar asistencia Descargar Agregar asistentes Folio Nombre Apellido 1…" at bounding box center [454, 117] width 675 height 624
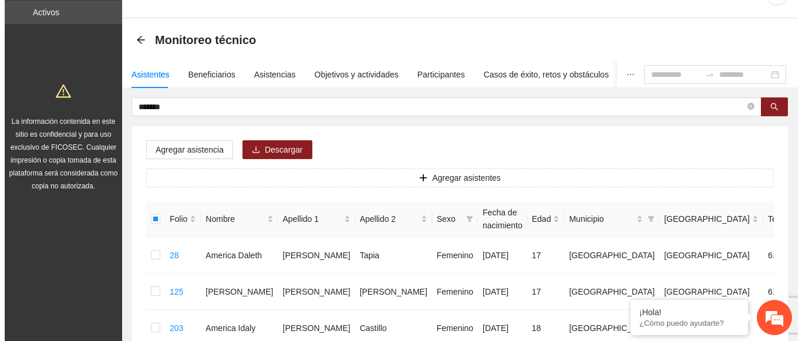
scroll to position [0, 0]
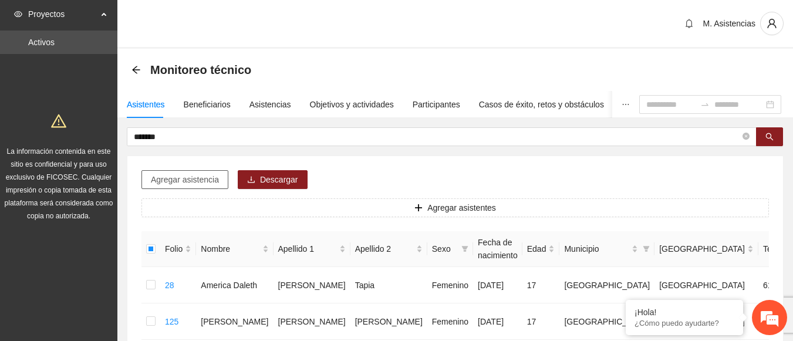
click at [176, 186] on button "Agregar asistencia" at bounding box center [184, 179] width 87 height 19
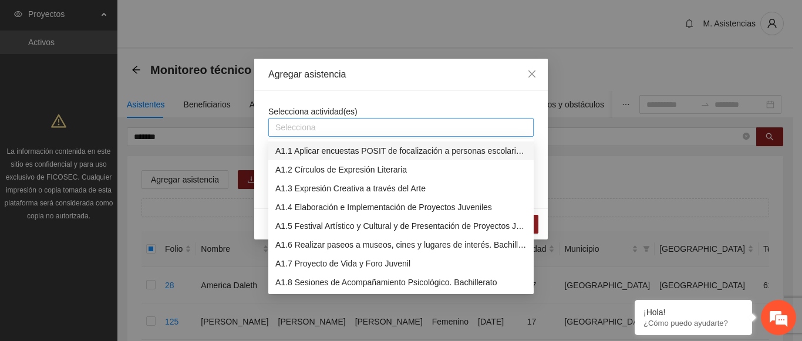
click at [355, 125] on div at bounding box center [400, 127] width 259 height 14
click at [347, 286] on div "A1.8 Sesiones de Acompañamiento Psicológico. Bachillerato" at bounding box center [400, 282] width 251 height 13
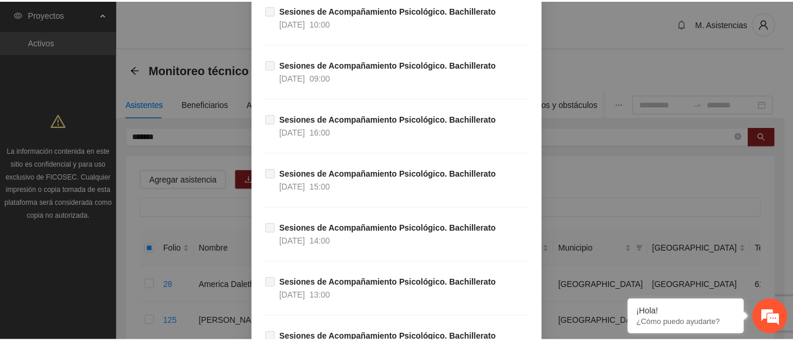
scroll to position [24305, 0]
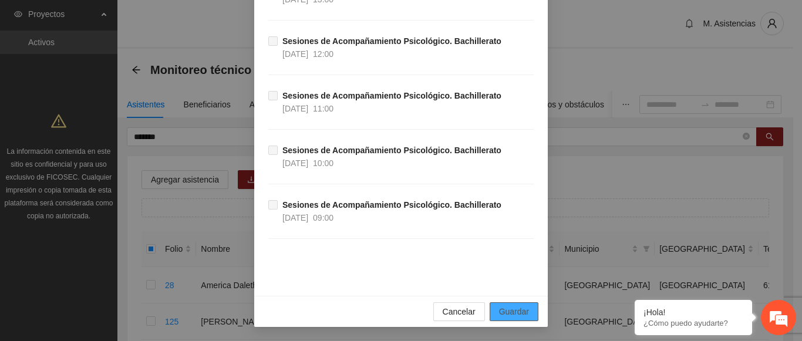
click at [518, 314] on span "Guardar" at bounding box center [514, 311] width 30 height 13
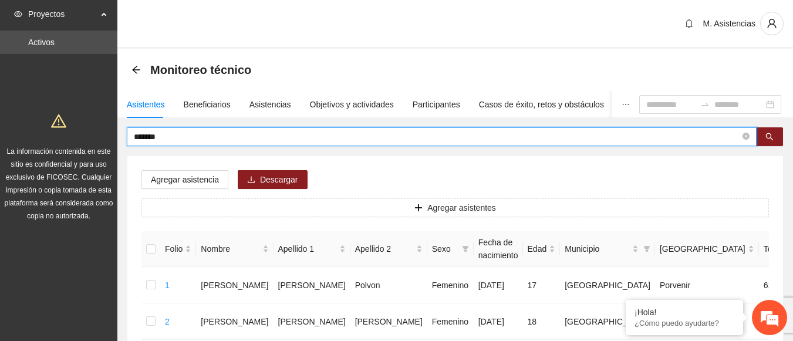
drag, startPoint x: 175, startPoint y: 141, endPoint x: 105, endPoint y: 144, distance: 69.9
type input "****"
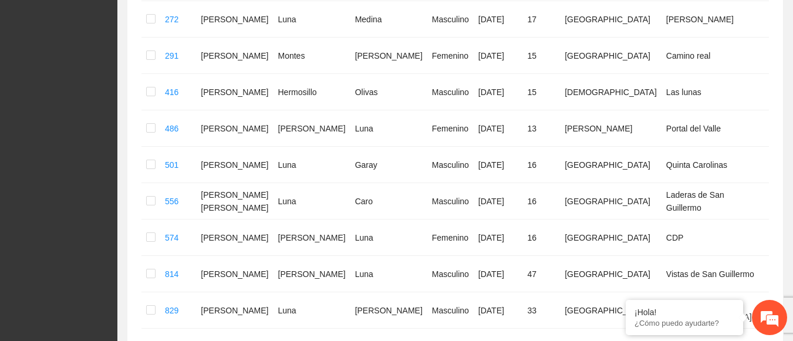
scroll to position [377, 0]
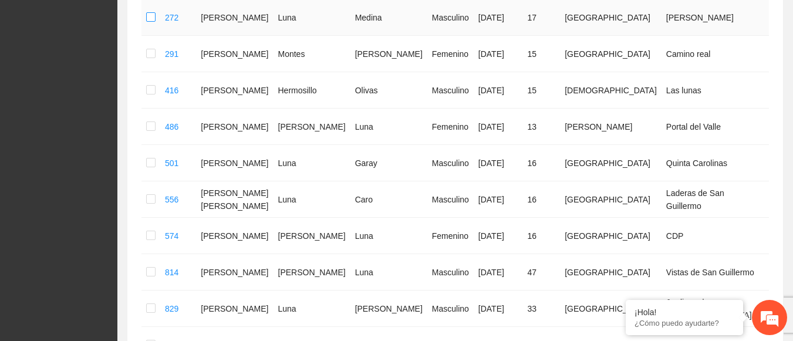
click at [152, 24] on label at bounding box center [150, 17] width 9 height 13
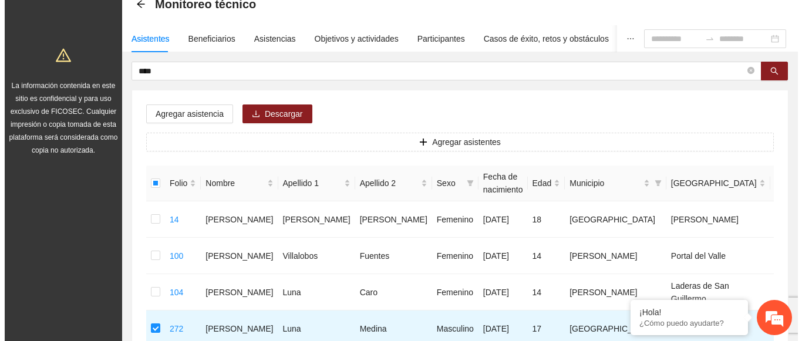
scroll to position [55, 0]
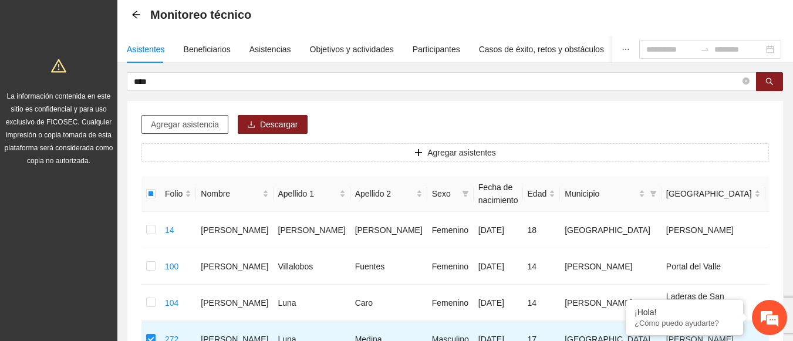
click at [184, 124] on span "Agregar asistencia" at bounding box center [185, 124] width 68 height 13
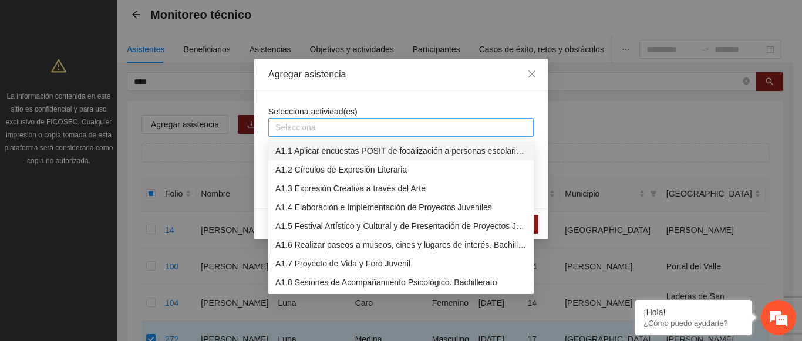
click at [340, 126] on div at bounding box center [400, 127] width 259 height 14
click at [366, 279] on div "A1.8 Sesiones de Acompañamiento Psicológico. Bachillerato" at bounding box center [400, 282] width 251 height 13
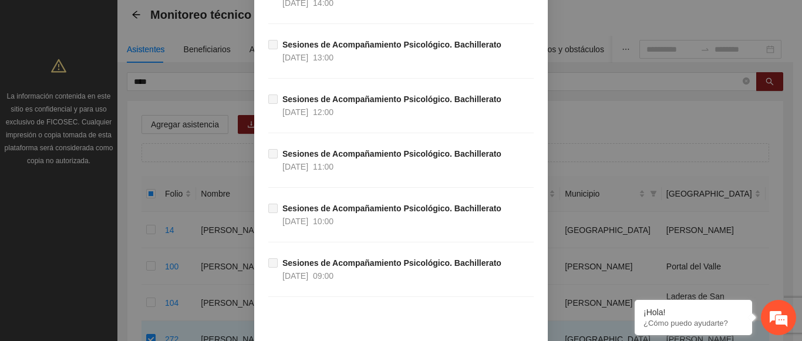
scroll to position [24305, 0]
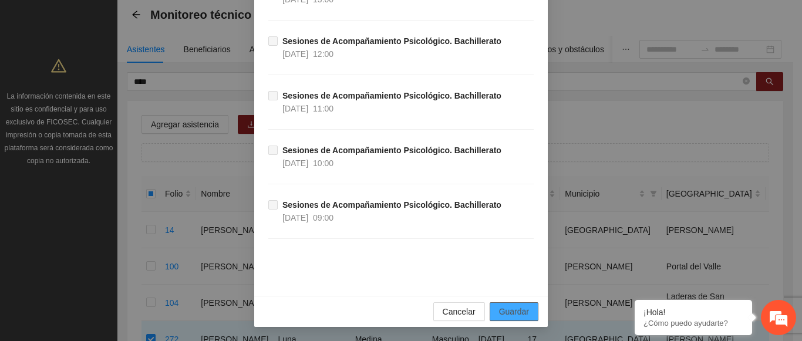
click at [518, 316] on span "Guardar" at bounding box center [514, 311] width 30 height 13
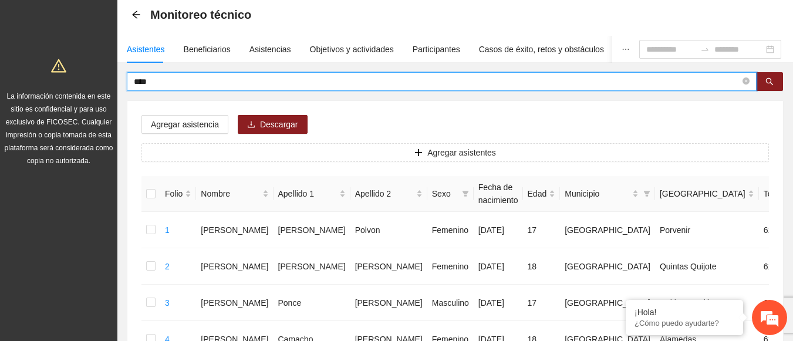
drag, startPoint x: 157, startPoint y: 76, endPoint x: 73, endPoint y: 72, distance: 84.0
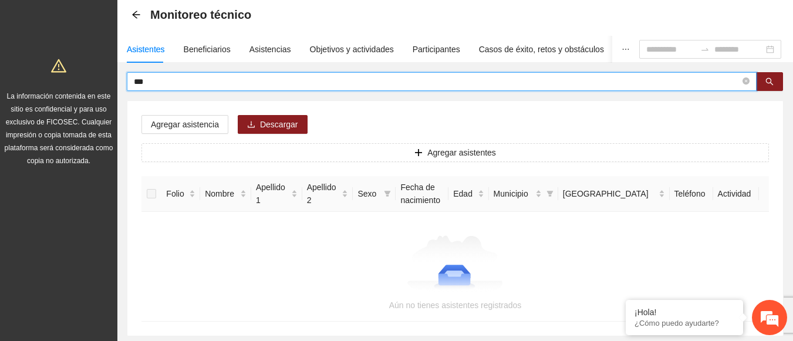
type input "*"
type input "******"
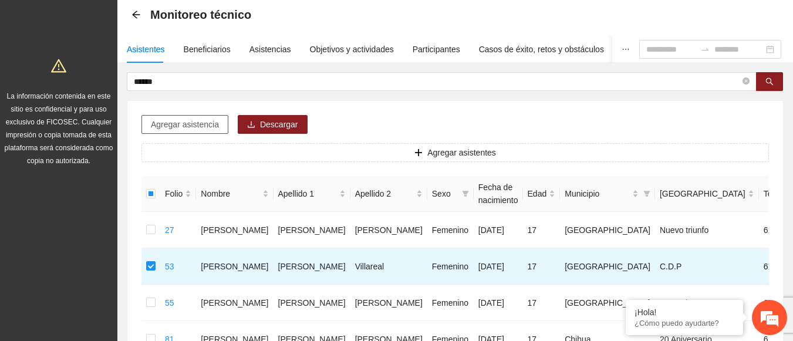
click at [217, 127] on span "Agregar asistencia" at bounding box center [185, 124] width 68 height 13
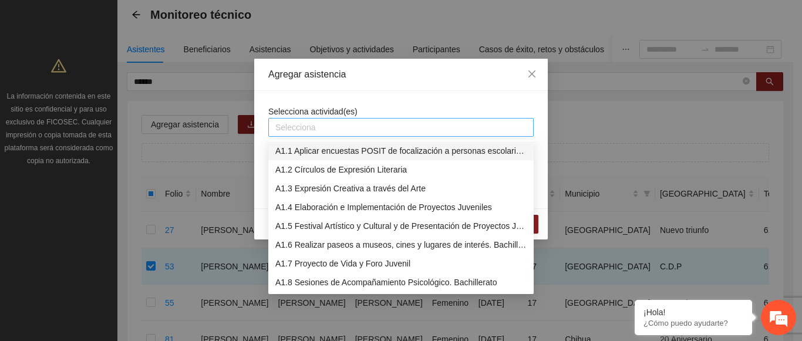
click at [319, 136] on div "Selecciona" at bounding box center [400, 127] width 265 height 19
click at [326, 283] on div "A1.8 Sesiones de Acompañamiento Psicológico. Bachillerato" at bounding box center [400, 282] width 251 height 13
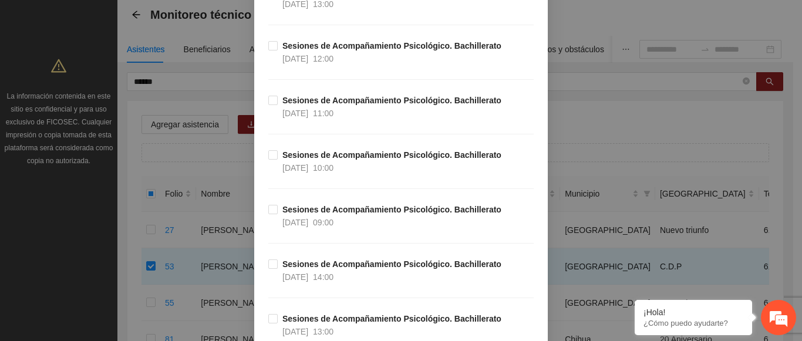
scroll to position [5388, 0]
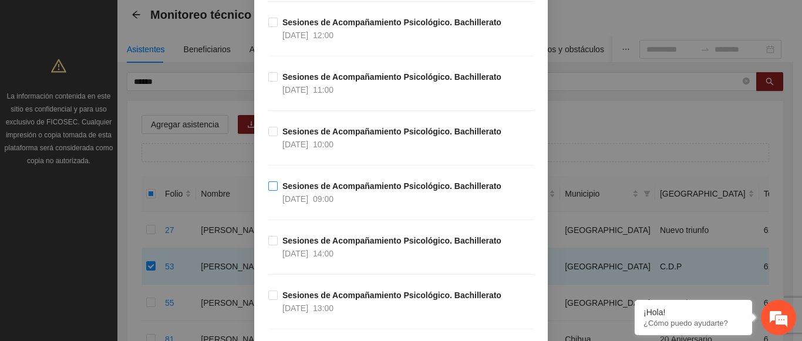
click at [272, 191] on label "Sesiones de Acompañamiento Psicológico. Bachillerato 25/09/2025 09:00" at bounding box center [387, 193] width 238 height 26
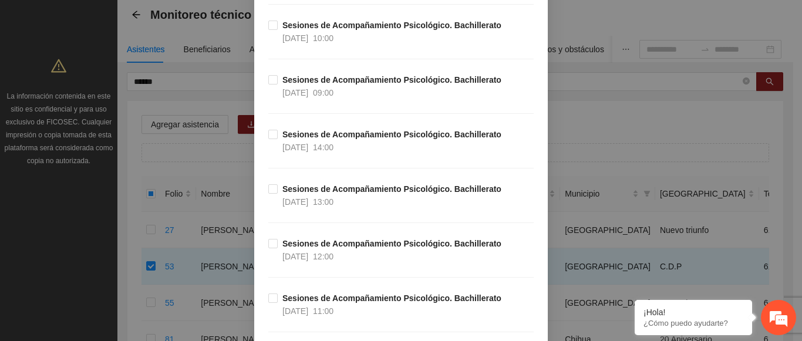
scroll to position [7381, 0]
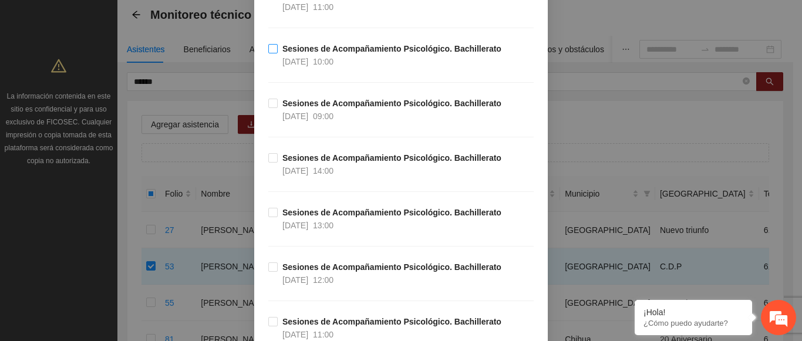
click at [268, 56] on label "Sesiones de Acompañamiento Psicológico. Bachillerato 11/09/2025 10:00" at bounding box center [387, 55] width 238 height 26
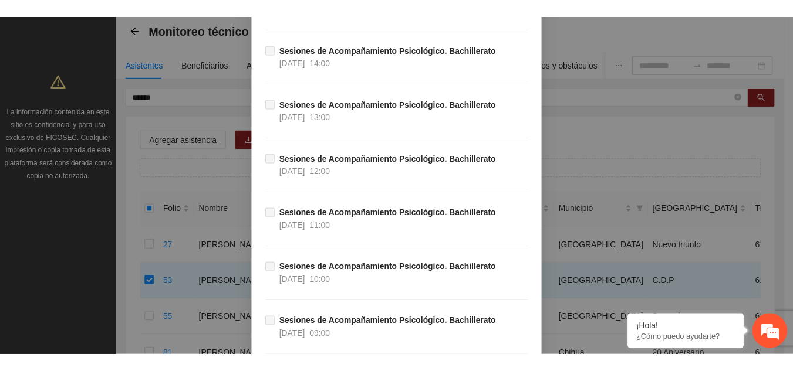
scroll to position [24305, 0]
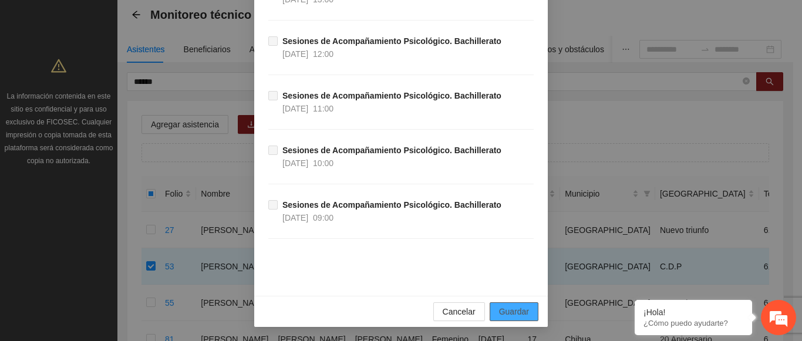
click at [512, 318] on button "Guardar" at bounding box center [513, 311] width 49 height 19
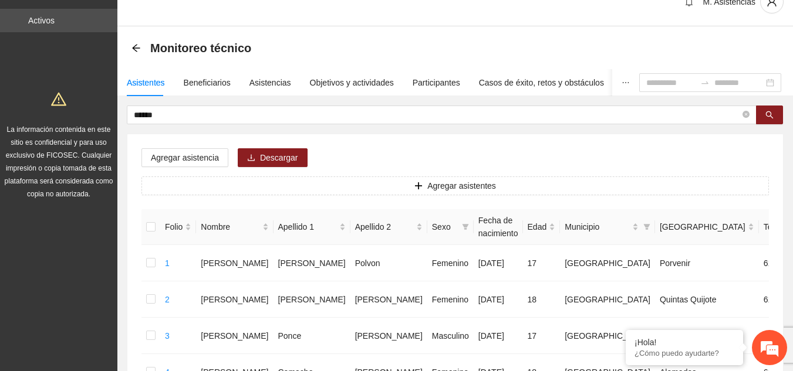
scroll to position [0, 0]
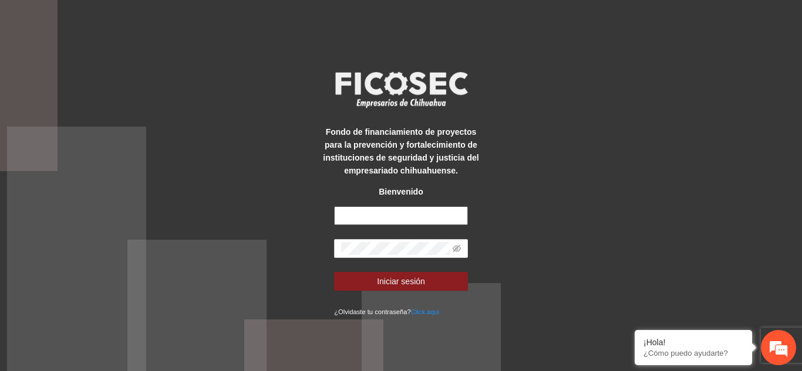
click at [382, 214] on input "text" at bounding box center [401, 216] width 134 height 19
type input "**********"
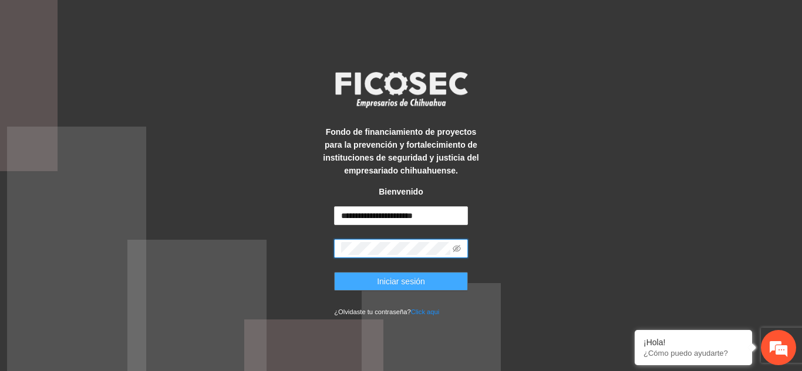
click at [386, 284] on span "Iniciar sesión" at bounding box center [401, 281] width 48 height 13
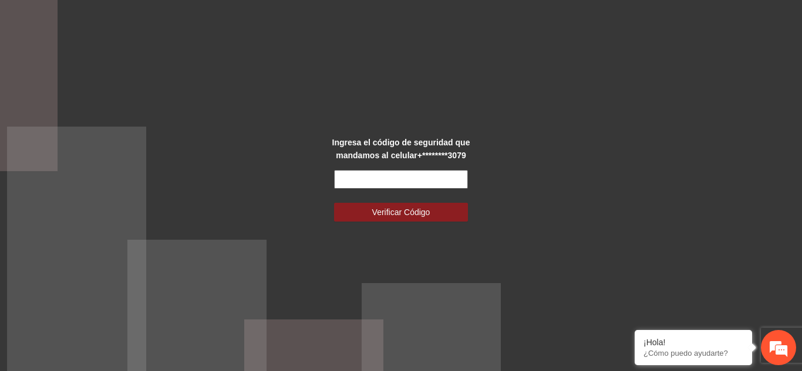
click at [399, 173] on input "text" at bounding box center [401, 179] width 134 height 19
type input "******"
click at [334, 203] on button "Verificar Código" at bounding box center [401, 212] width 134 height 19
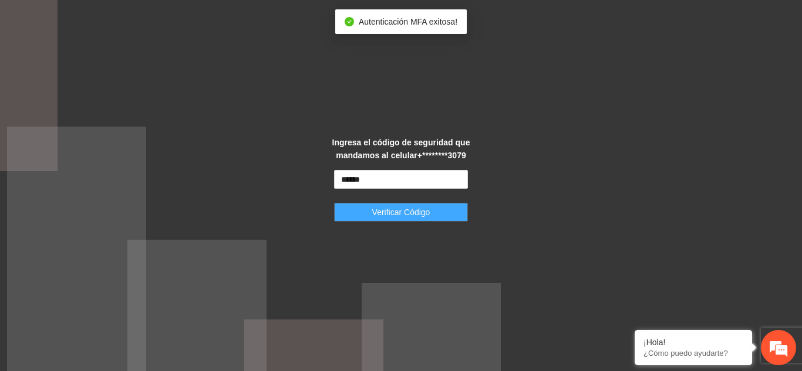
click at [428, 215] on span "Verificar Código" at bounding box center [401, 212] width 58 height 13
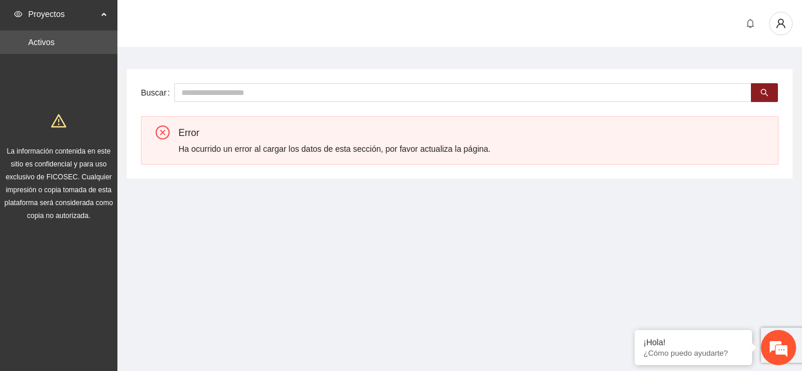
click at [495, 215] on section "Buscar Error Ha ocurrido un error al cargar los datos de esta sección, por favo…" at bounding box center [459, 112] width 684 height 224
click at [736, 97] on input "text" at bounding box center [462, 92] width 577 height 19
click at [166, 140] on div "Error Ha ocurrido un error al cargar los datos de esta sección, por favor actua…" at bounding box center [459, 140] width 637 height 49
click at [486, 285] on section "Proyectos Activos La información contenida en este sitio es confidencial y para…" at bounding box center [401, 185] width 802 height 371
click at [165, 129] on icon "close-circle" at bounding box center [162, 133] width 14 height 14
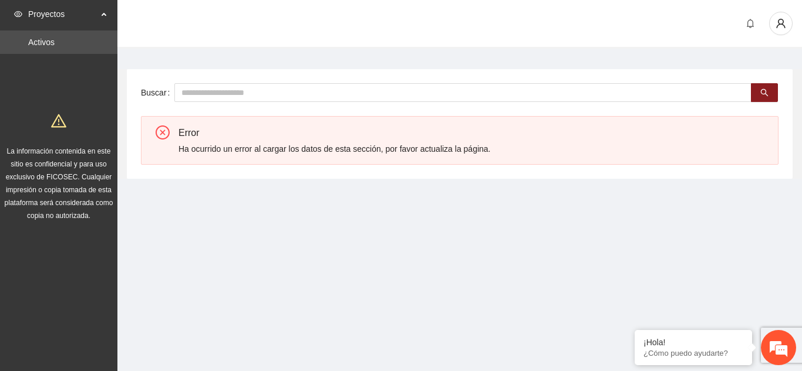
click at [476, 197] on section "Buscar Error Ha ocurrido un error al cargar los datos de esta sección, por favo…" at bounding box center [459, 112] width 684 height 224
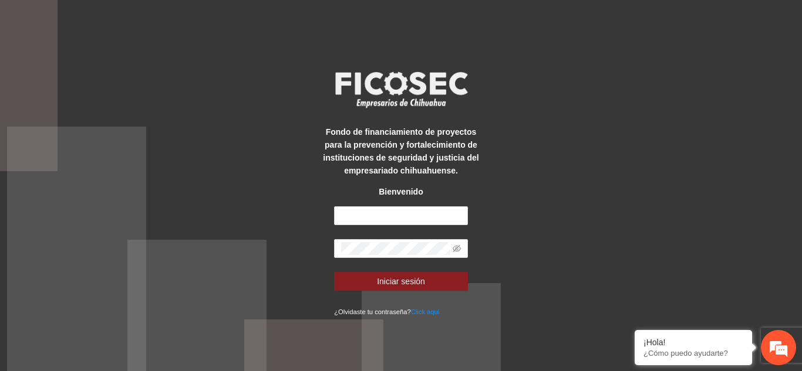
click at [387, 228] on form "Iniciar sesión ¿Olvidaste tu contraseña? Click aqui" at bounding box center [401, 262] width 134 height 111
click at [388, 215] on input "text" at bounding box center [401, 216] width 134 height 19
type input "**********"
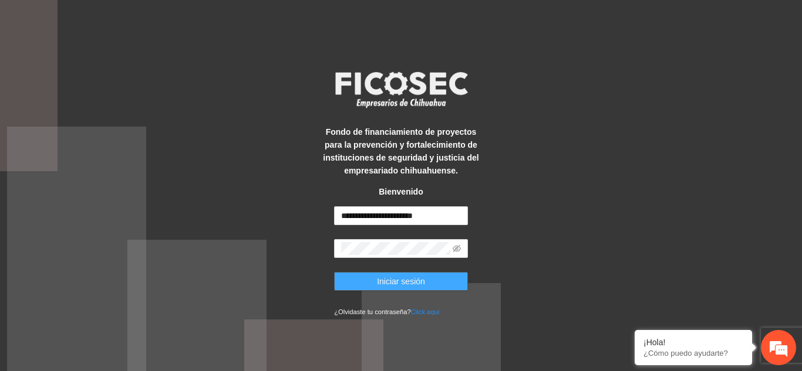
click at [395, 279] on span "Iniciar sesión" at bounding box center [401, 281] width 48 height 13
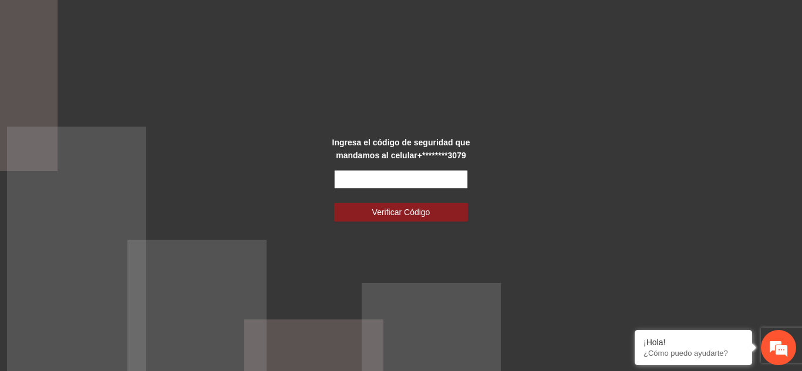
click at [447, 174] on input "text" at bounding box center [401, 179] width 134 height 19
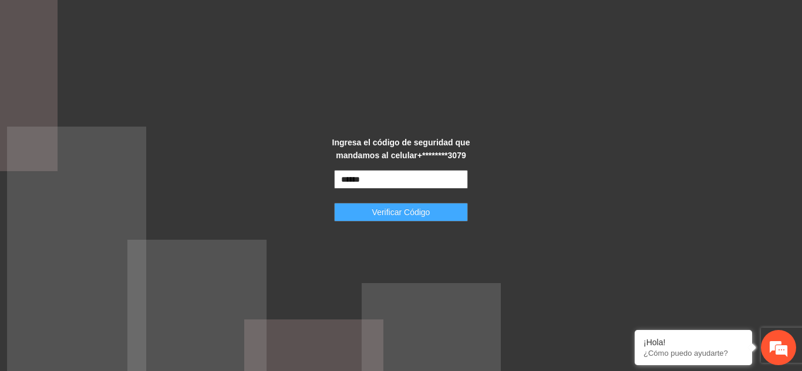
type input "******"
click at [394, 207] on span "Verificar Código" at bounding box center [401, 212] width 58 height 13
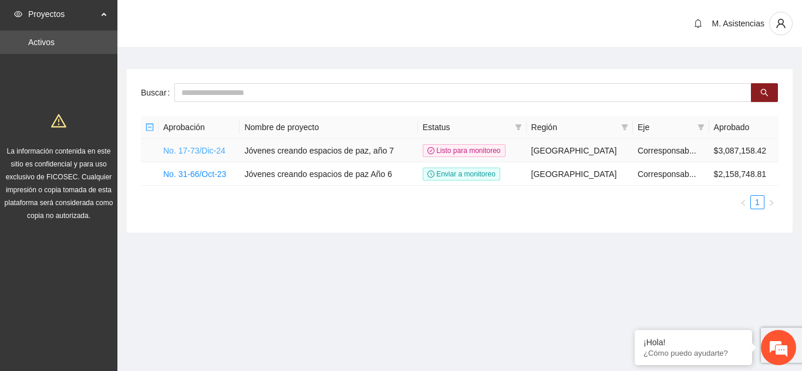
click at [209, 147] on link "No. 17-73/Dic-24" at bounding box center [194, 150] width 62 height 9
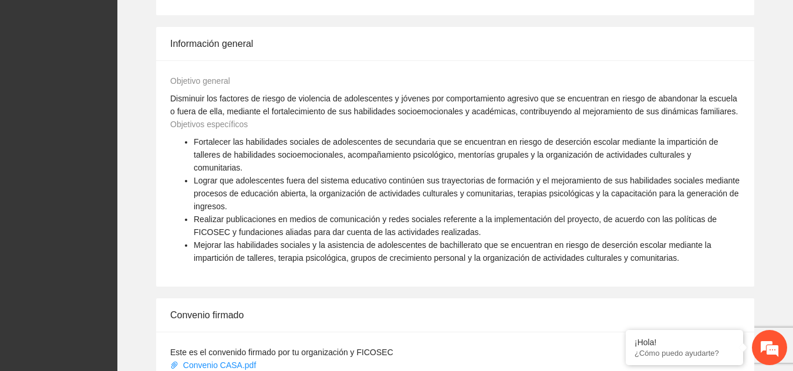
scroll to position [884, 0]
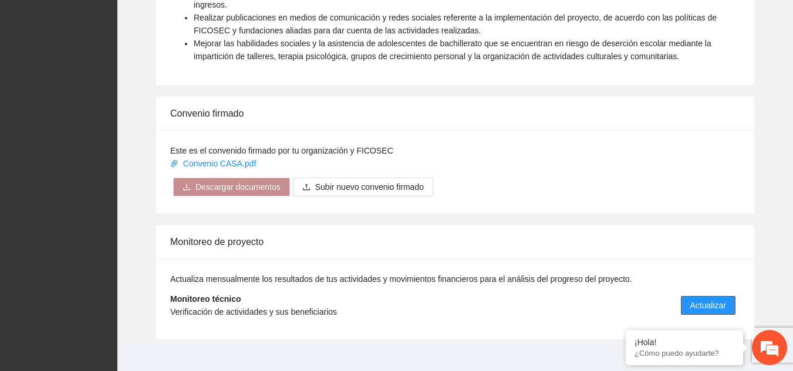
click at [702, 299] on span "Actualizar" at bounding box center [708, 305] width 36 height 13
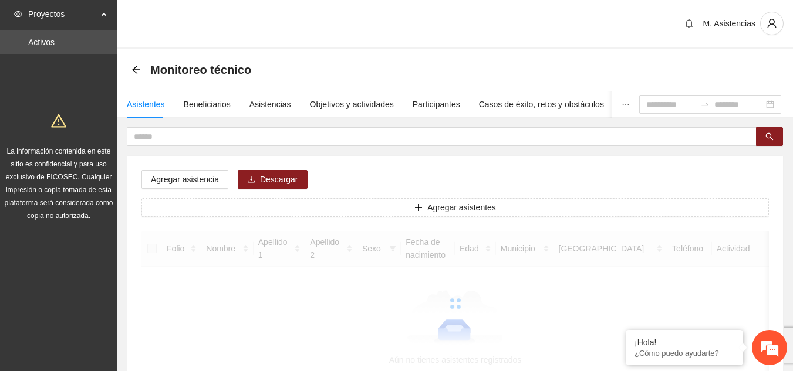
click at [702, 292] on div at bounding box center [454, 304] width 627 height 146
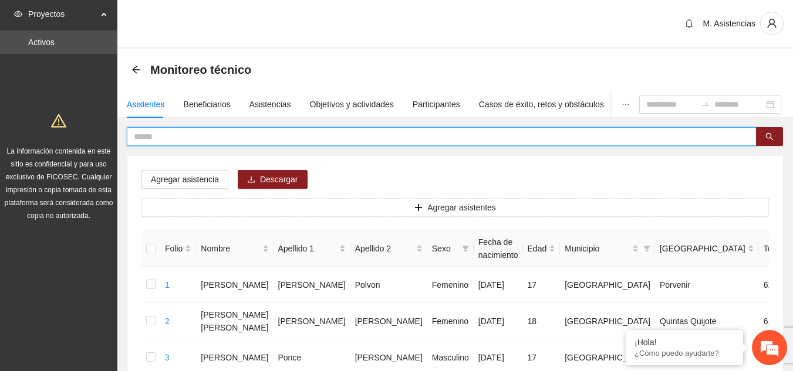
click at [279, 134] on input "text" at bounding box center [437, 136] width 606 height 13
type input "*"
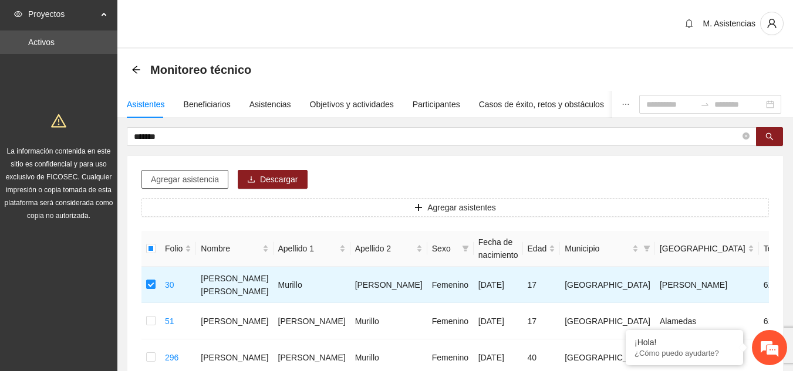
click at [210, 179] on span "Agregar asistencia" at bounding box center [185, 179] width 68 height 13
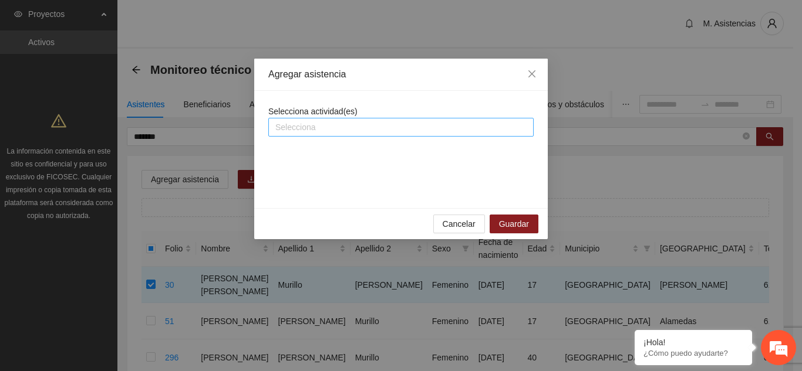
click at [334, 136] on div "Selecciona" at bounding box center [400, 127] width 265 height 19
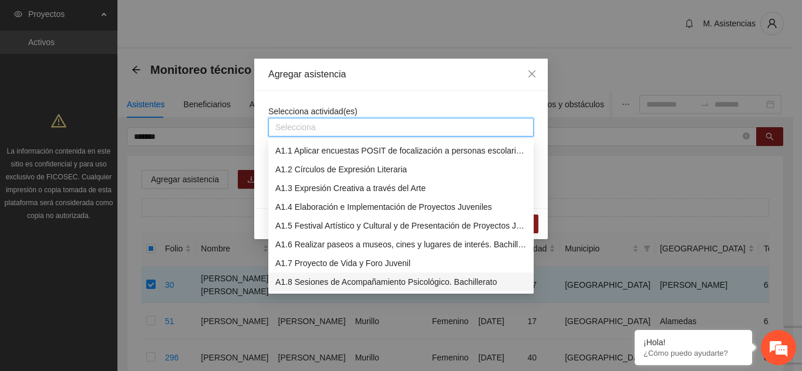
click at [338, 286] on div "A1.8 Sesiones de Acompañamiento Psicológico. Bachillerato" at bounding box center [400, 282] width 251 height 13
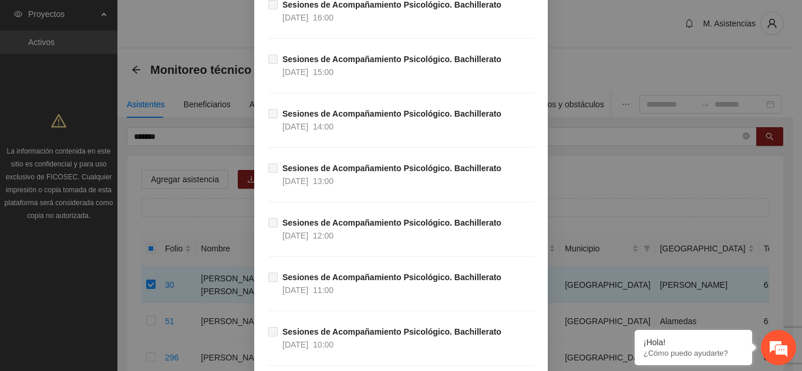
scroll to position [24384, 0]
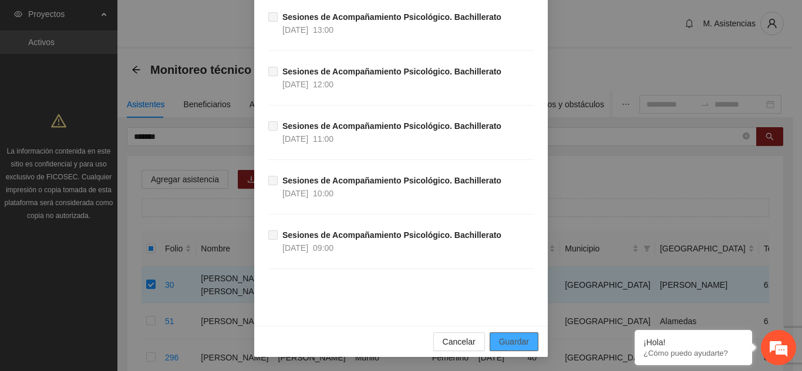
click at [521, 344] on span "Guardar" at bounding box center [514, 342] width 30 height 13
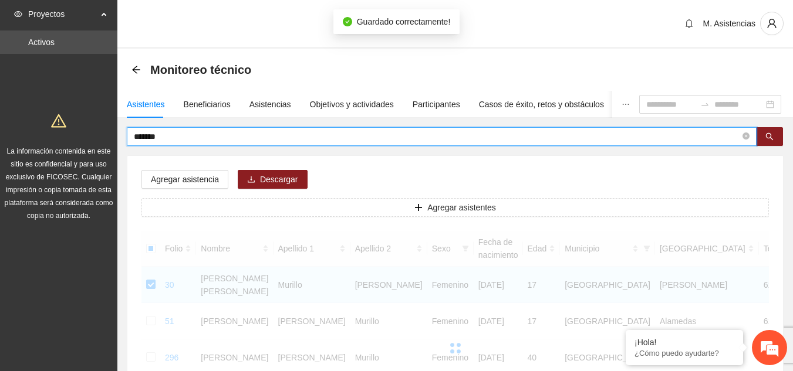
drag, startPoint x: 163, startPoint y: 141, endPoint x: 99, endPoint y: 134, distance: 64.3
click at [99, 134] on section "Proyectos Activos La información contenida en este sitio es confidencial y para…" at bounding box center [396, 283] width 793 height 567
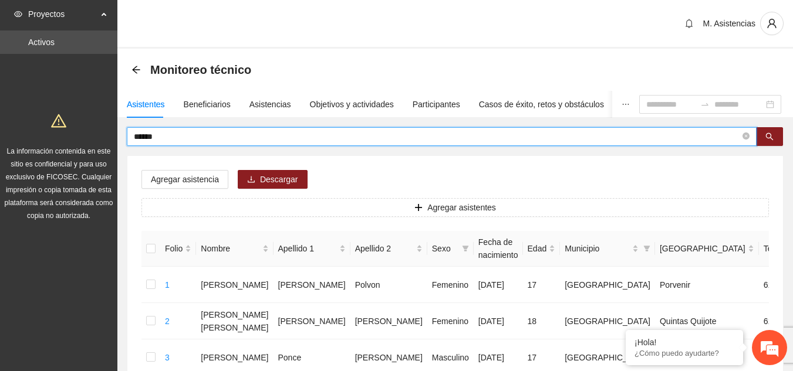
type input "******"
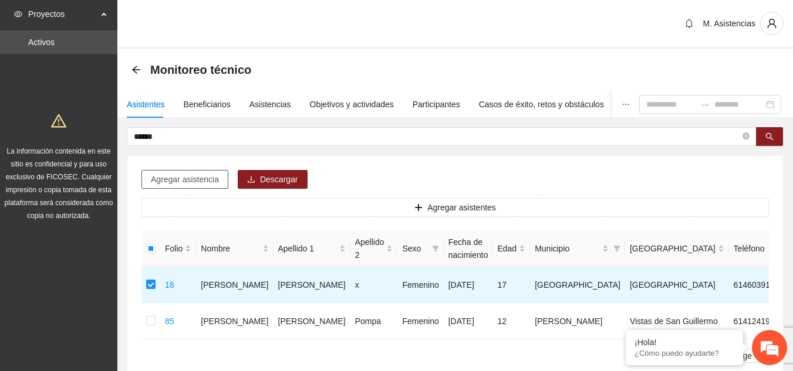
click at [198, 185] on span "Agregar asistencia" at bounding box center [185, 179] width 68 height 13
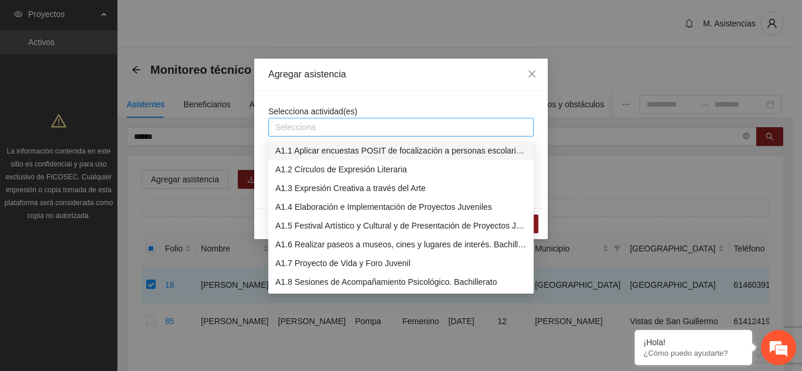
click at [396, 130] on div at bounding box center [400, 127] width 259 height 14
click at [365, 279] on div "A1.8 Sesiones de Acompañamiento Psicológico. Bachillerato" at bounding box center [400, 282] width 251 height 13
click at [423, 278] on div "A1.8 Sesiones de Acompañamiento Psicológico. Bachillerato" at bounding box center [400, 282] width 251 height 13
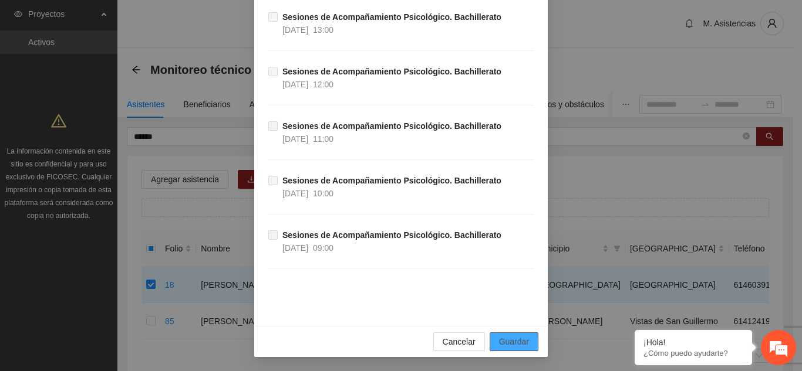
click at [506, 347] on span "Guardar" at bounding box center [514, 342] width 30 height 13
